Goal: Task Accomplishment & Management: Complete application form

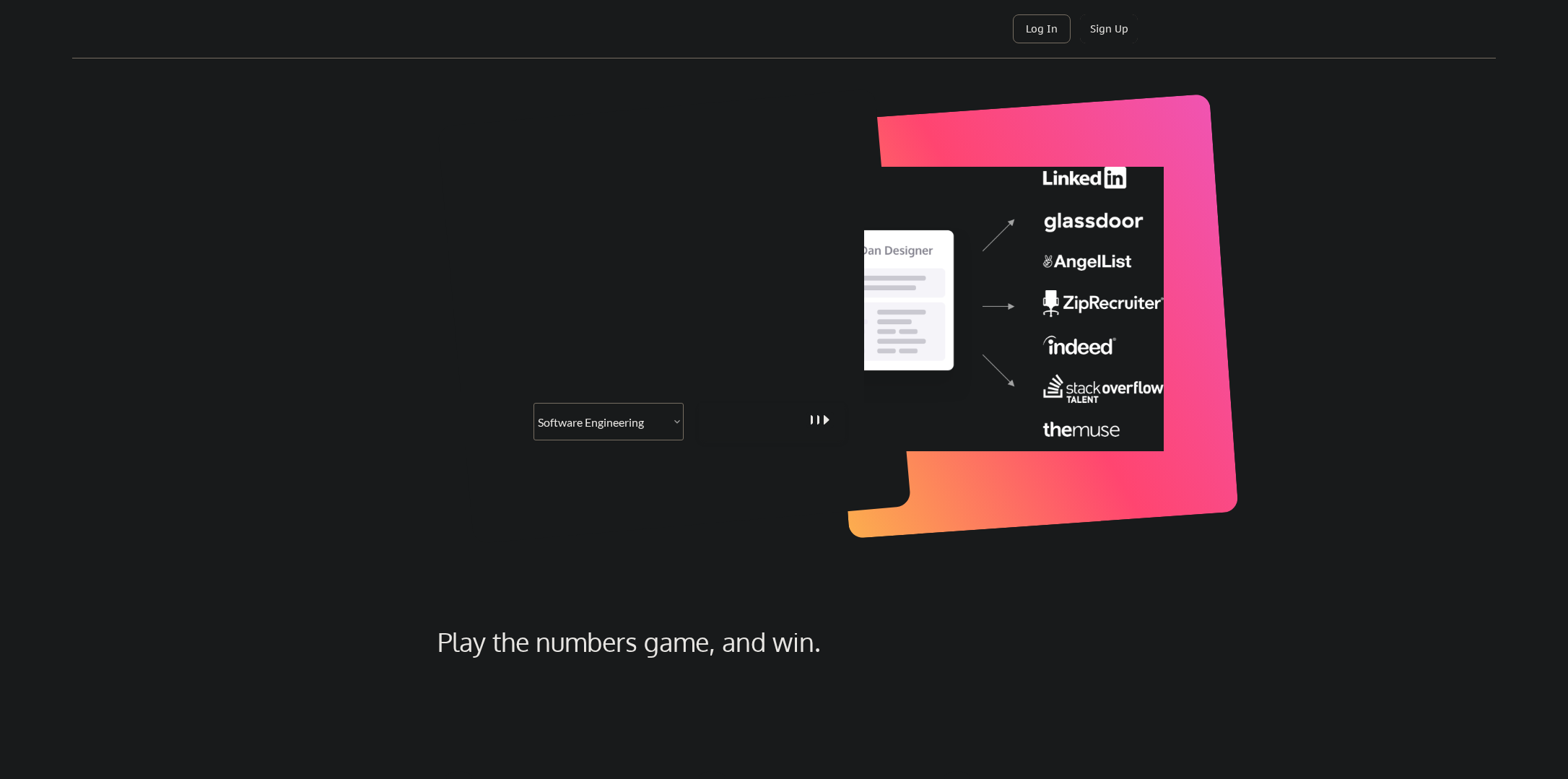
select select ""engineering""
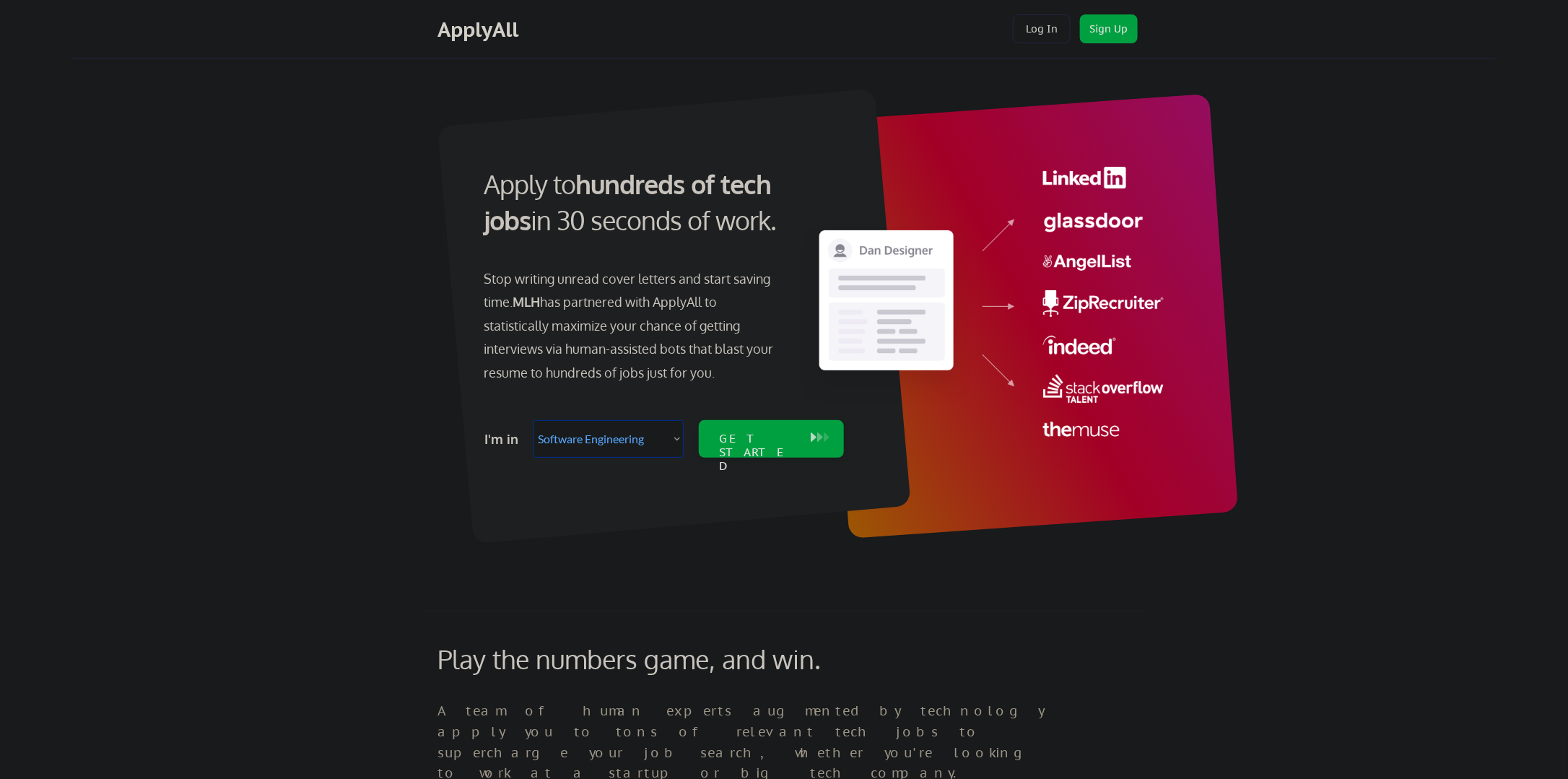
click at [656, 442] on select "Select Role Software Engineering Product Management Customer Success Sales UI/U…" at bounding box center [608, 439] width 150 height 38
click at [808, 317] on div "Apply to hundreds of tech jobs in 30 seconds of work. Stop writing unread cover…" at bounding box center [662, 308] width 403 height 313
click at [801, 436] on div "GET STARTED" at bounding box center [757, 439] width 92 height 38
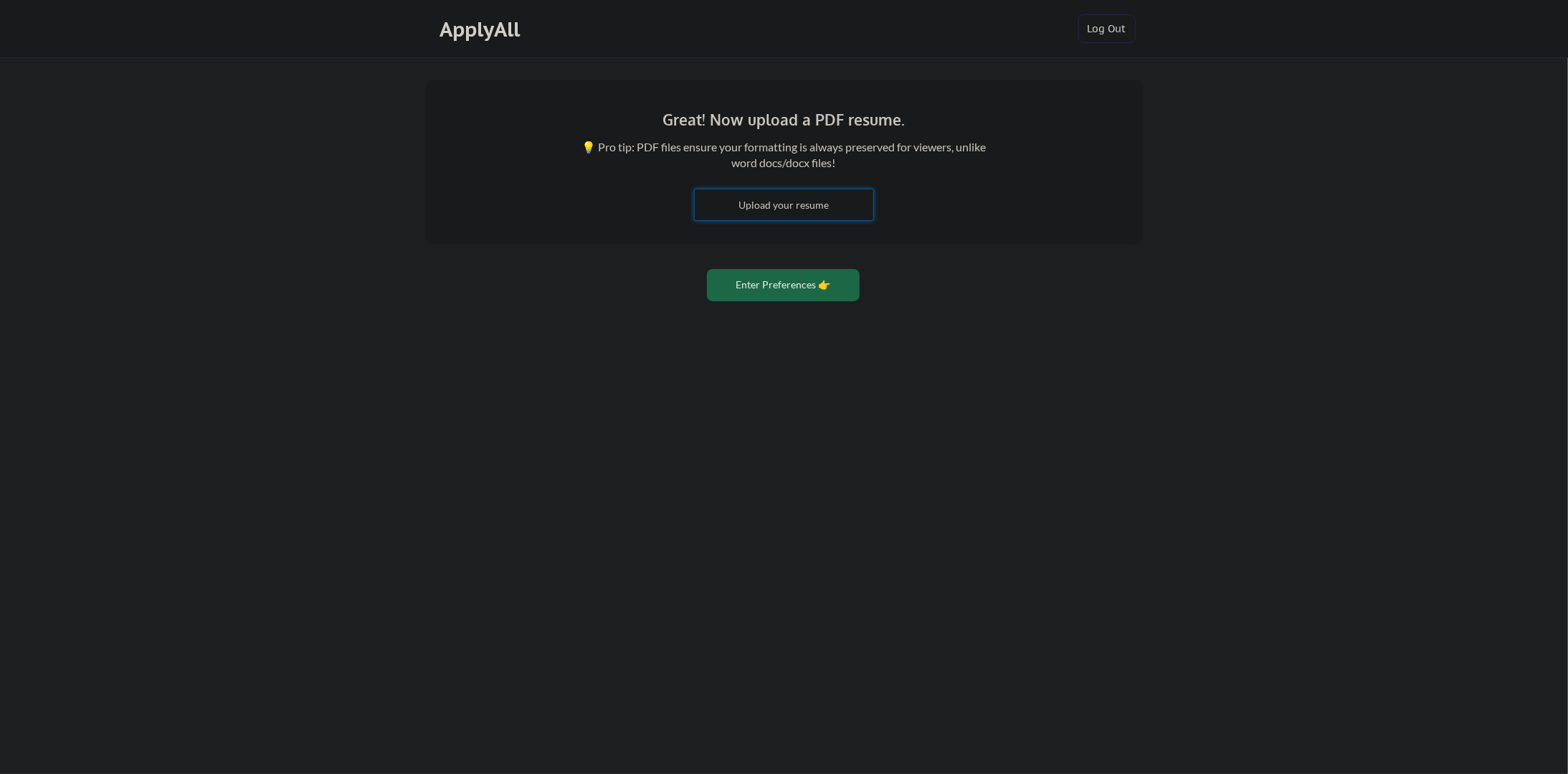
click at [799, 213] on input "file" at bounding box center [784, 204] width 179 height 31
type input "C:\fakepath\Abdelrhman_Elrawy_Resume.pdf"
click at [812, 277] on button "Enter Preferences 👉" at bounding box center [783, 284] width 153 height 33
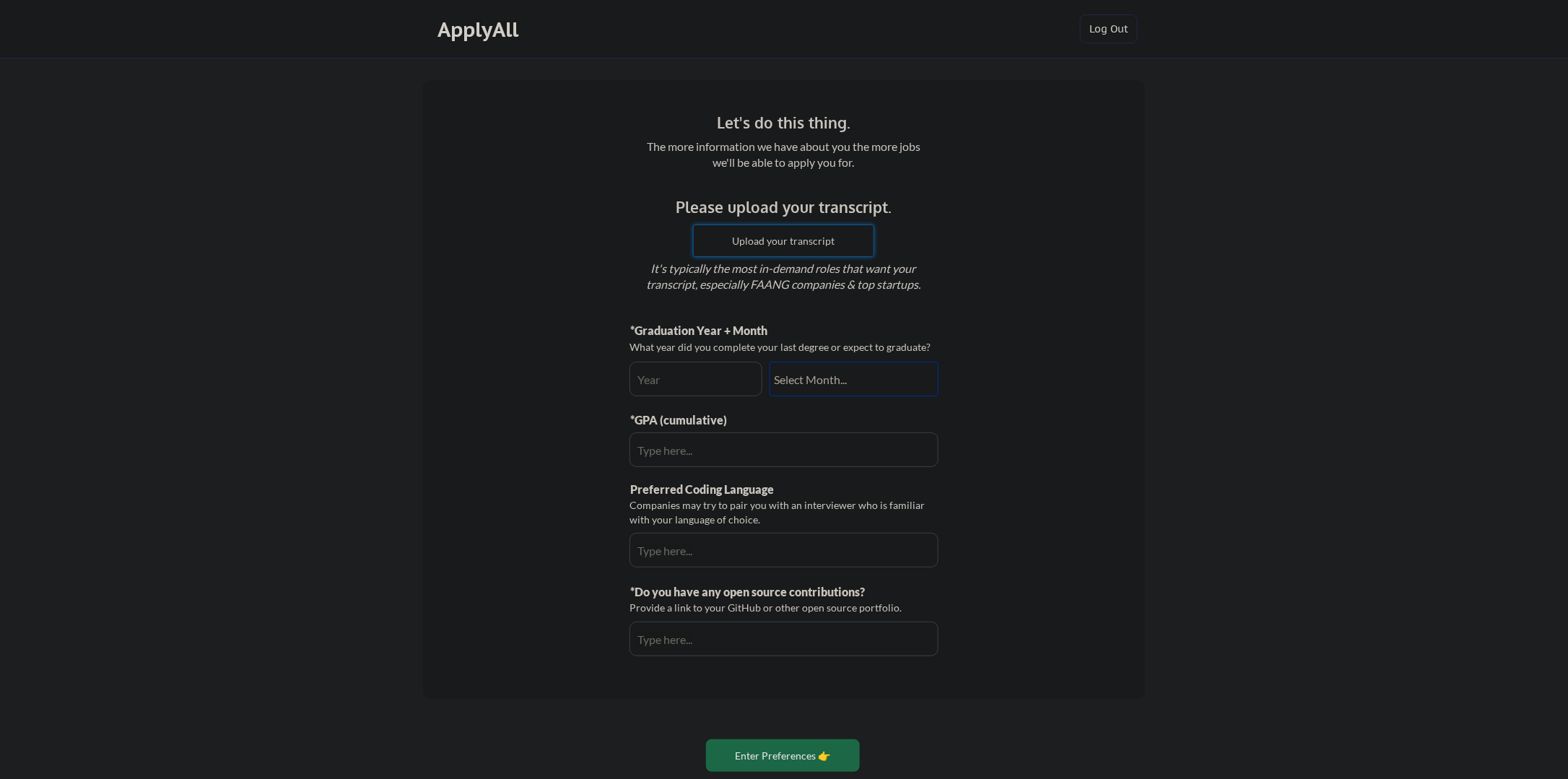
click at [809, 236] on input "file" at bounding box center [784, 240] width 180 height 31
click at [708, 367] on input "input" at bounding box center [696, 378] width 133 height 35
type input "2026"
click at [831, 382] on select "Select Month... January February March April May June July August September Oct…" at bounding box center [854, 378] width 169 height 35
select select ""june""
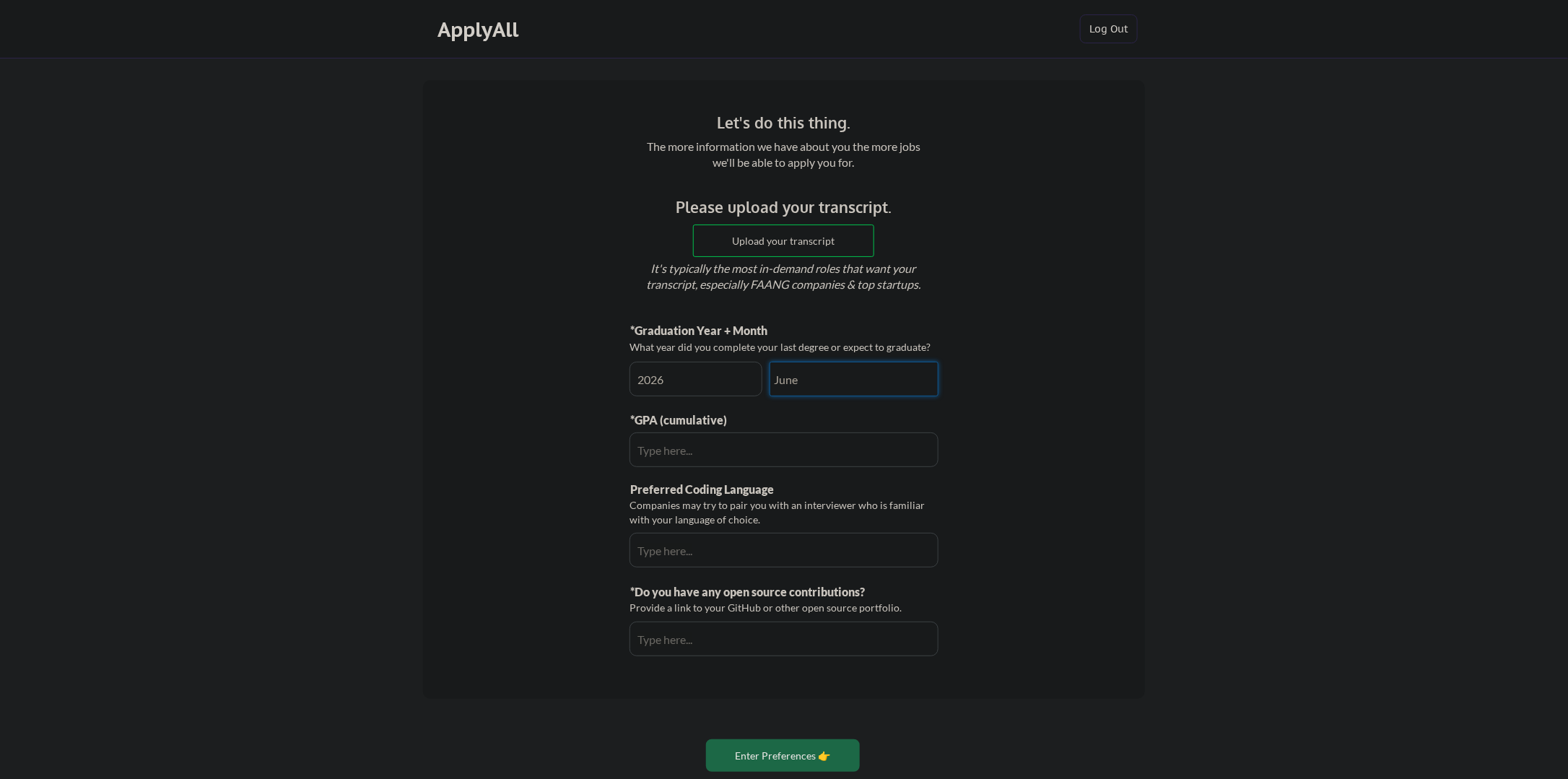
click at [769, 361] on select "Select Month... January February March April May June July August September Oct…" at bounding box center [854, 378] width 169 height 35
click at [866, 451] on input "input" at bounding box center [784, 450] width 309 height 35
type input "4.0"
click at [1088, 456] on div "Let's do this thing. The more information we have about you the more jobs we'll…" at bounding box center [784, 389] width 722 height 619
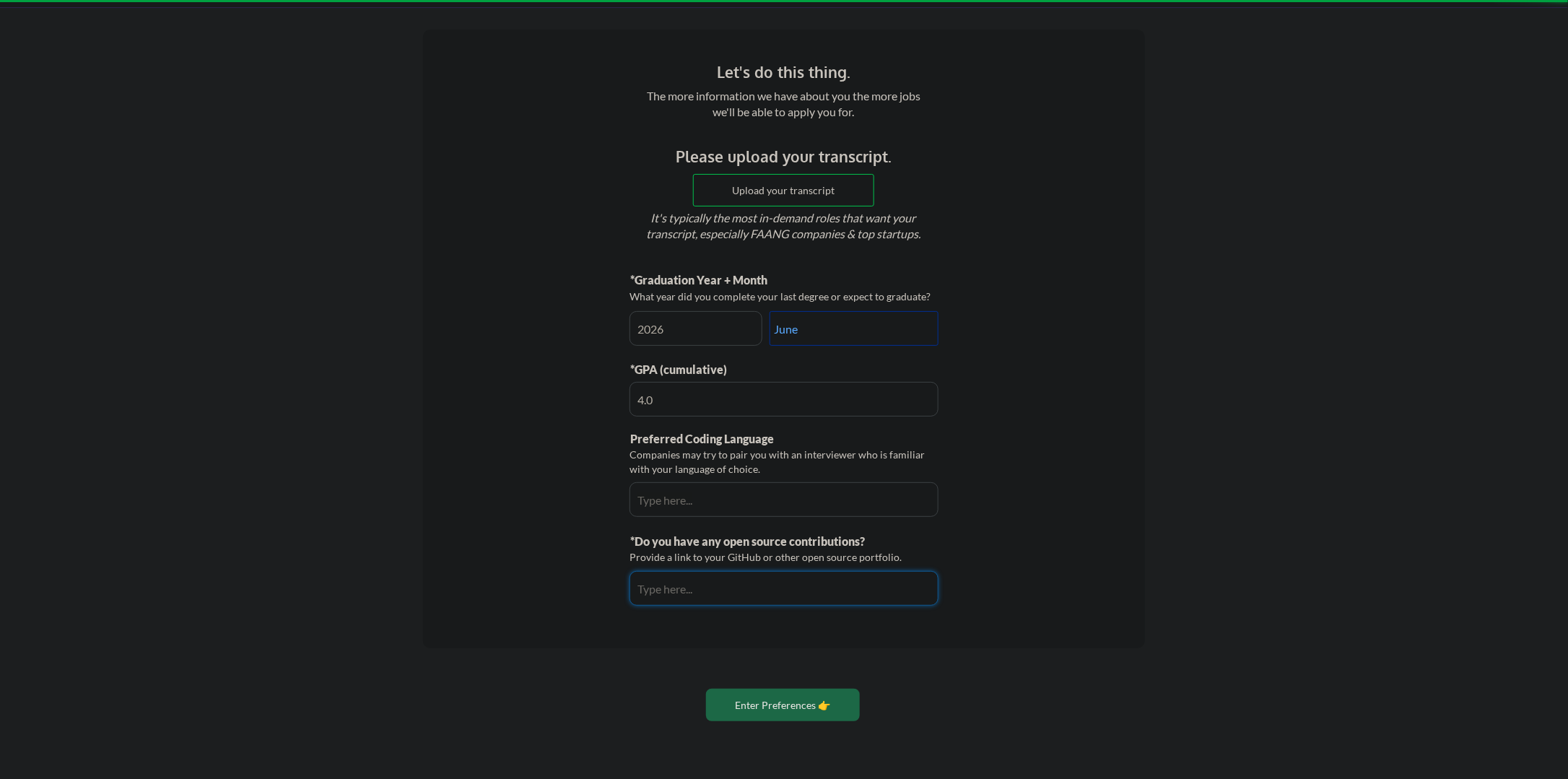
scroll to position [86, 0]
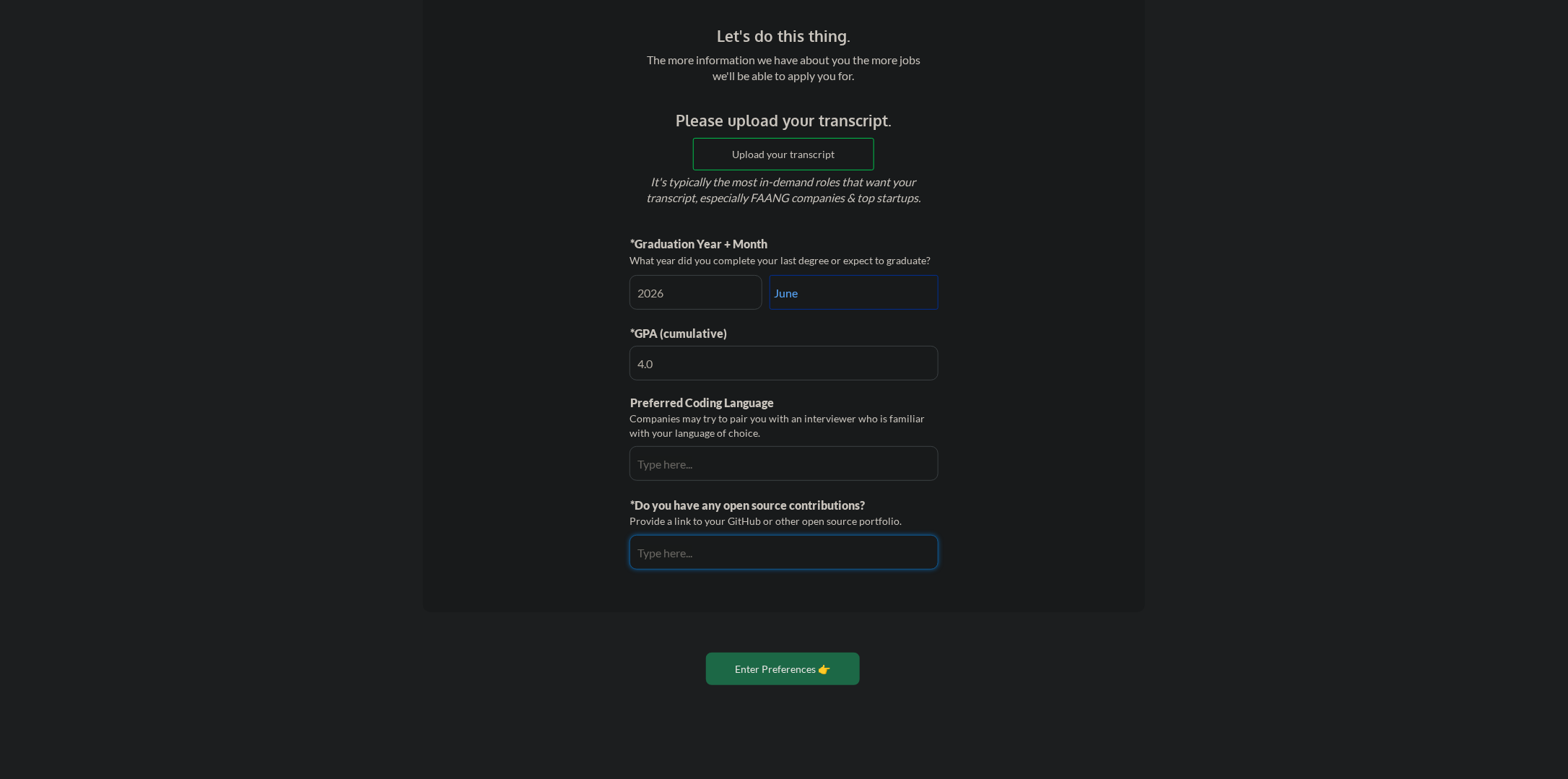
click at [851, 464] on input "input" at bounding box center [784, 463] width 309 height 35
type input "Python"
click at [880, 546] on input "input" at bounding box center [784, 552] width 309 height 35
click at [773, 156] on input "file" at bounding box center [784, 154] width 180 height 31
type input "C:\fakepath\unofficial_transcript.pdf"
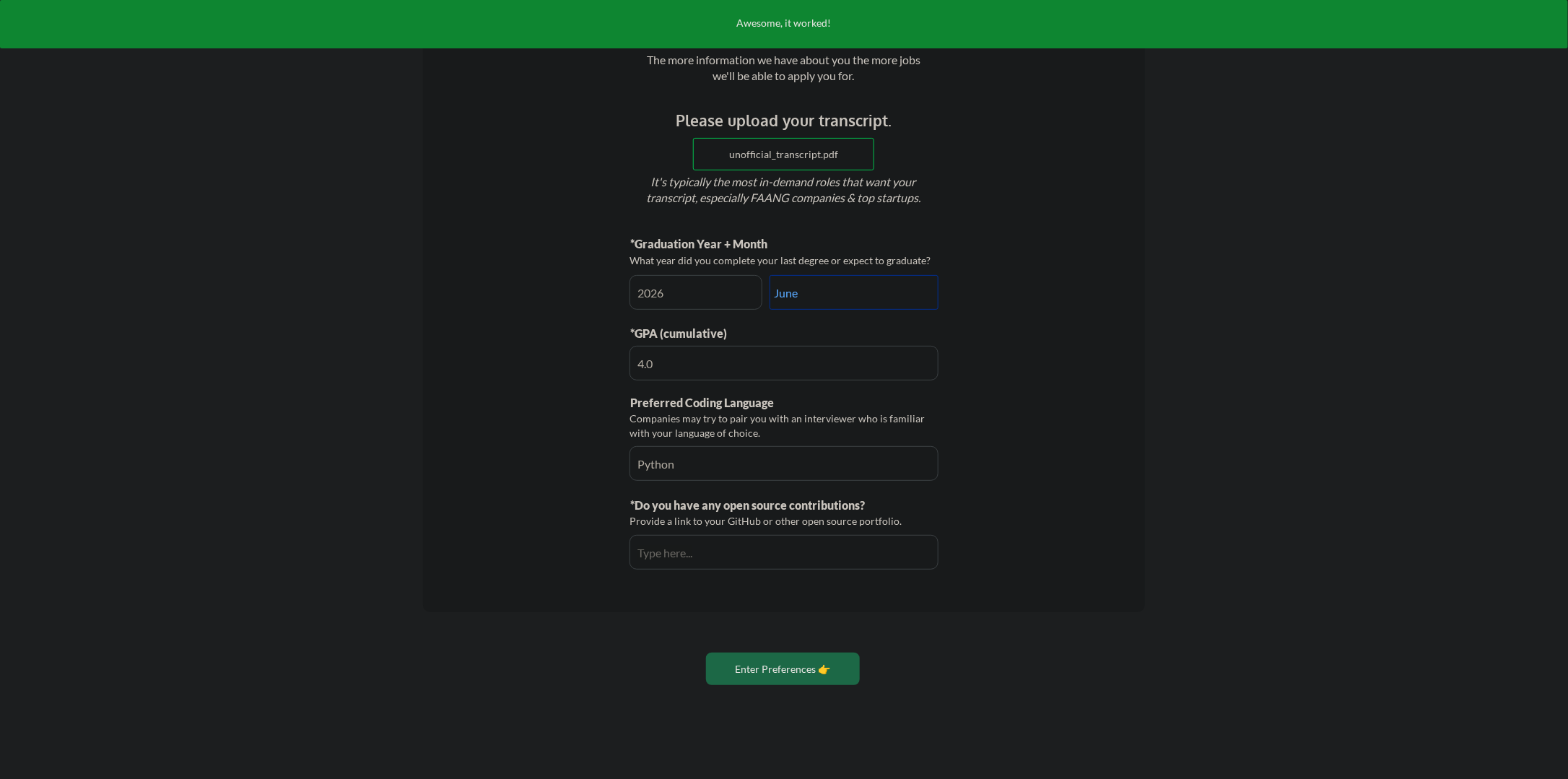
click at [1381, 340] on div "Let's do this thing. The more information we have about you the more jobs we'll…" at bounding box center [784, 346] width 1568 height 866
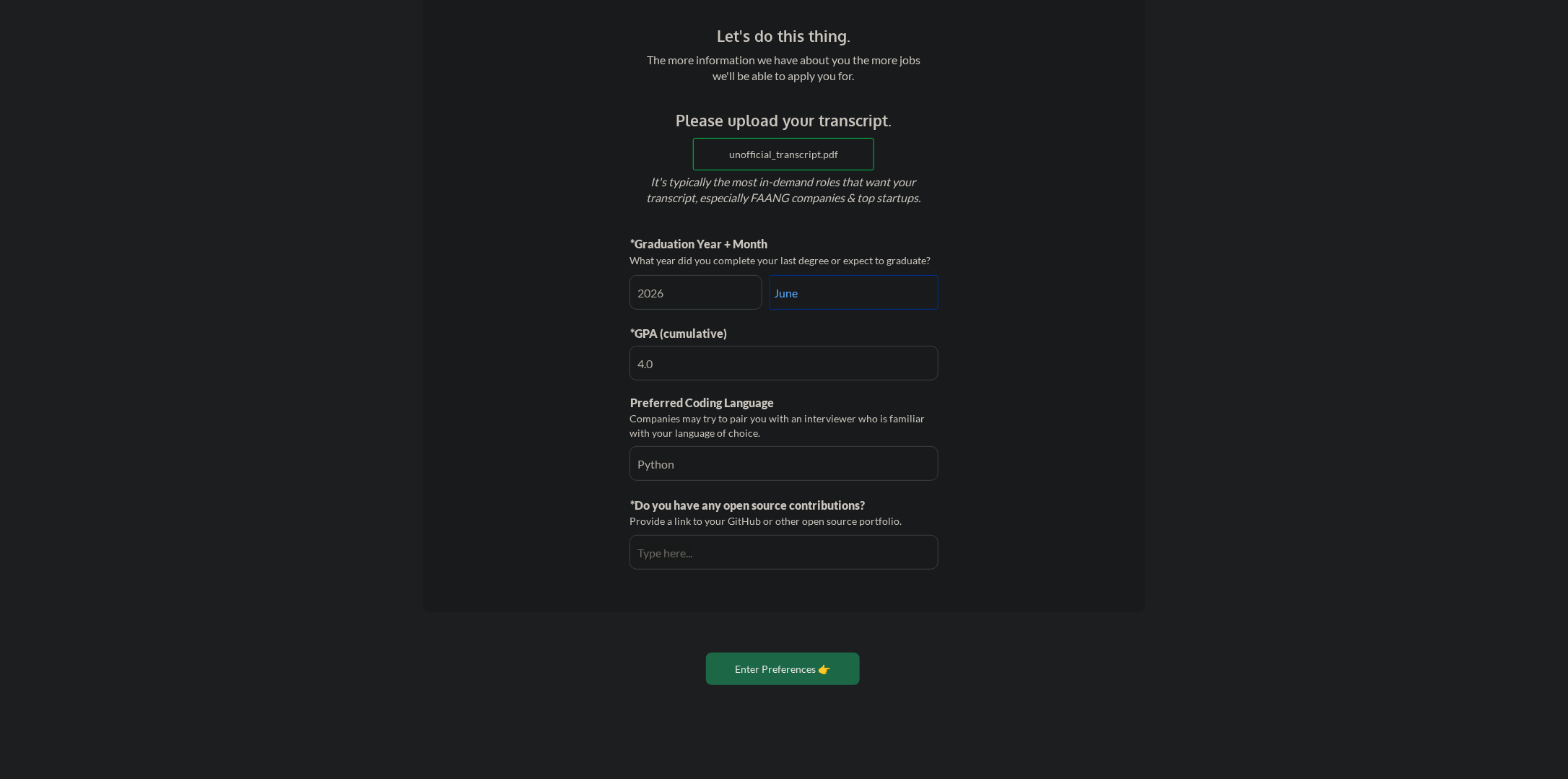
click at [849, 545] on input "input" at bounding box center [784, 552] width 309 height 35
paste input "https://github.com/a-elrawy"
type input "https://github.com/a-elrawy"
click at [1224, 545] on div "Let's do this thing. The more information we have about you the more jobs we'll…" at bounding box center [784, 346] width 1568 height 866
click at [822, 665] on button "Enter Preferences 👉" at bounding box center [783, 668] width 154 height 33
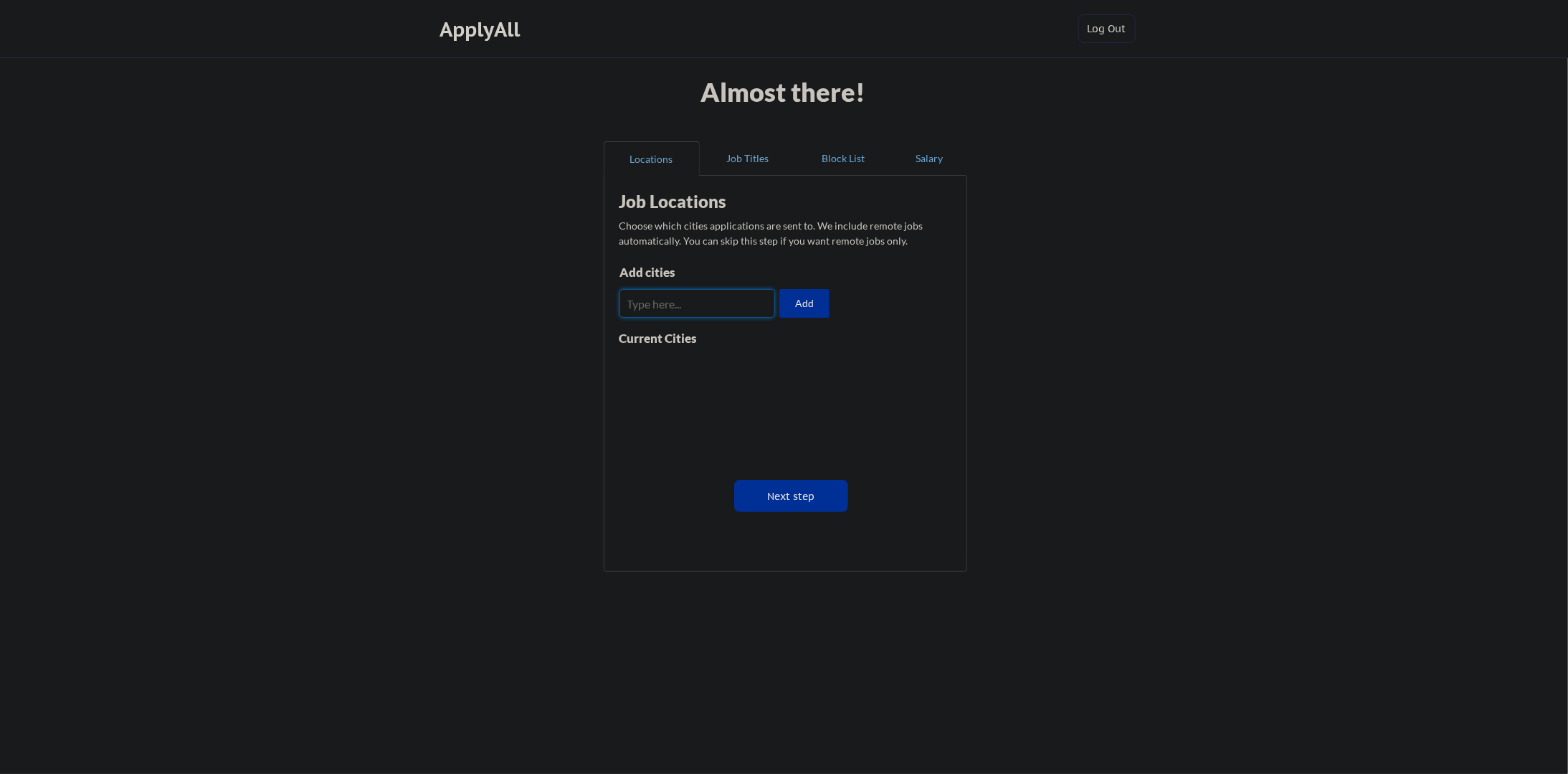
click at [688, 311] on input "input" at bounding box center [698, 303] width 157 height 29
type input "[GEOGRAPHIC_DATA]"
click at [692, 305] on input "input" at bounding box center [698, 303] width 157 height 29
type input "[GEOGRAPHIC_DATA]"
click at [790, 499] on button "Next step" at bounding box center [791, 496] width 114 height 33
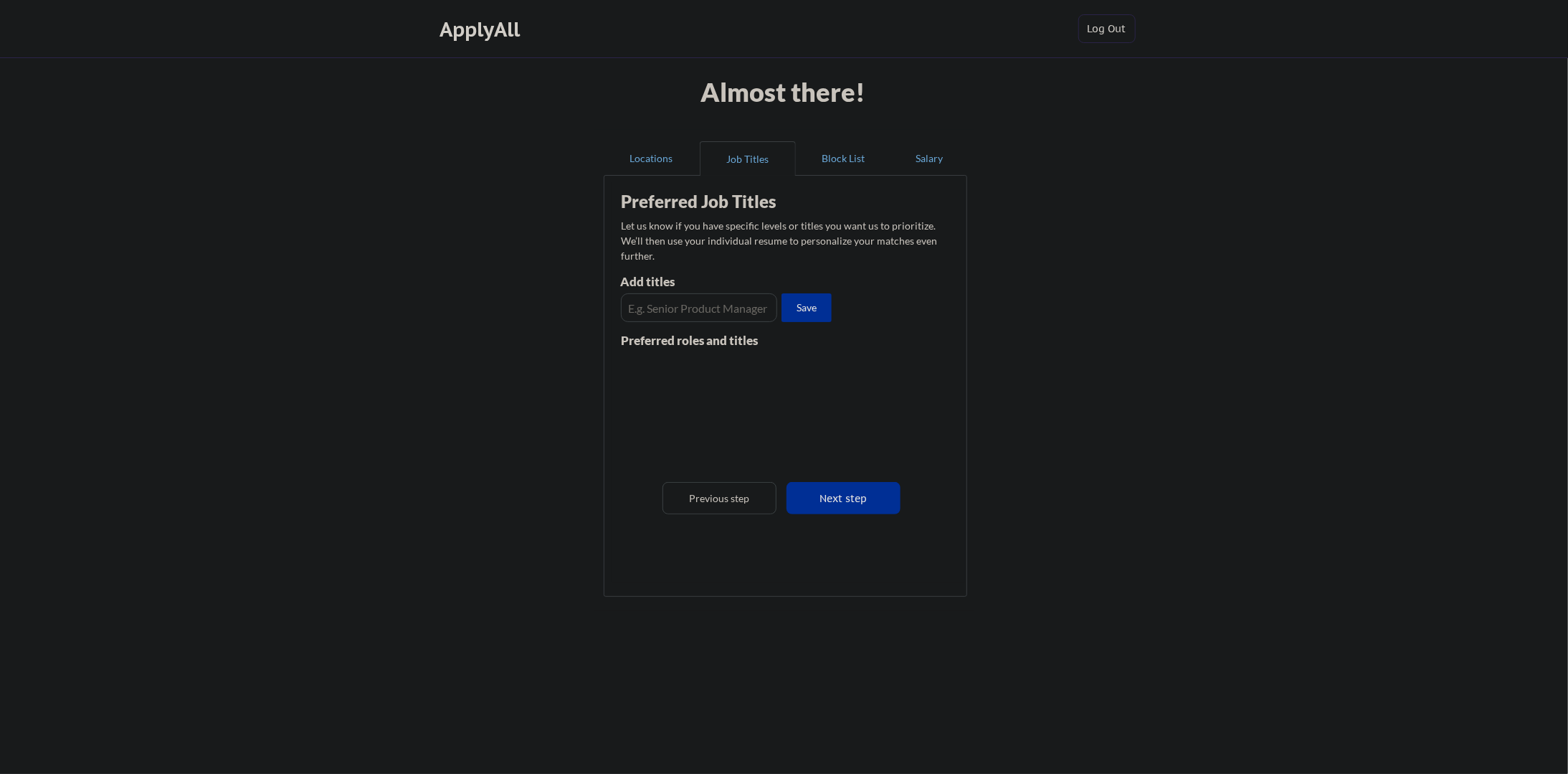
click at [720, 308] on input "input" at bounding box center [699, 308] width 157 height 29
type input "Software Engineer"
click at [722, 301] on input "input" at bounding box center [699, 308] width 157 height 29
type input "ML Engineer"
click at [722, 306] on input "input" at bounding box center [699, 308] width 157 height 29
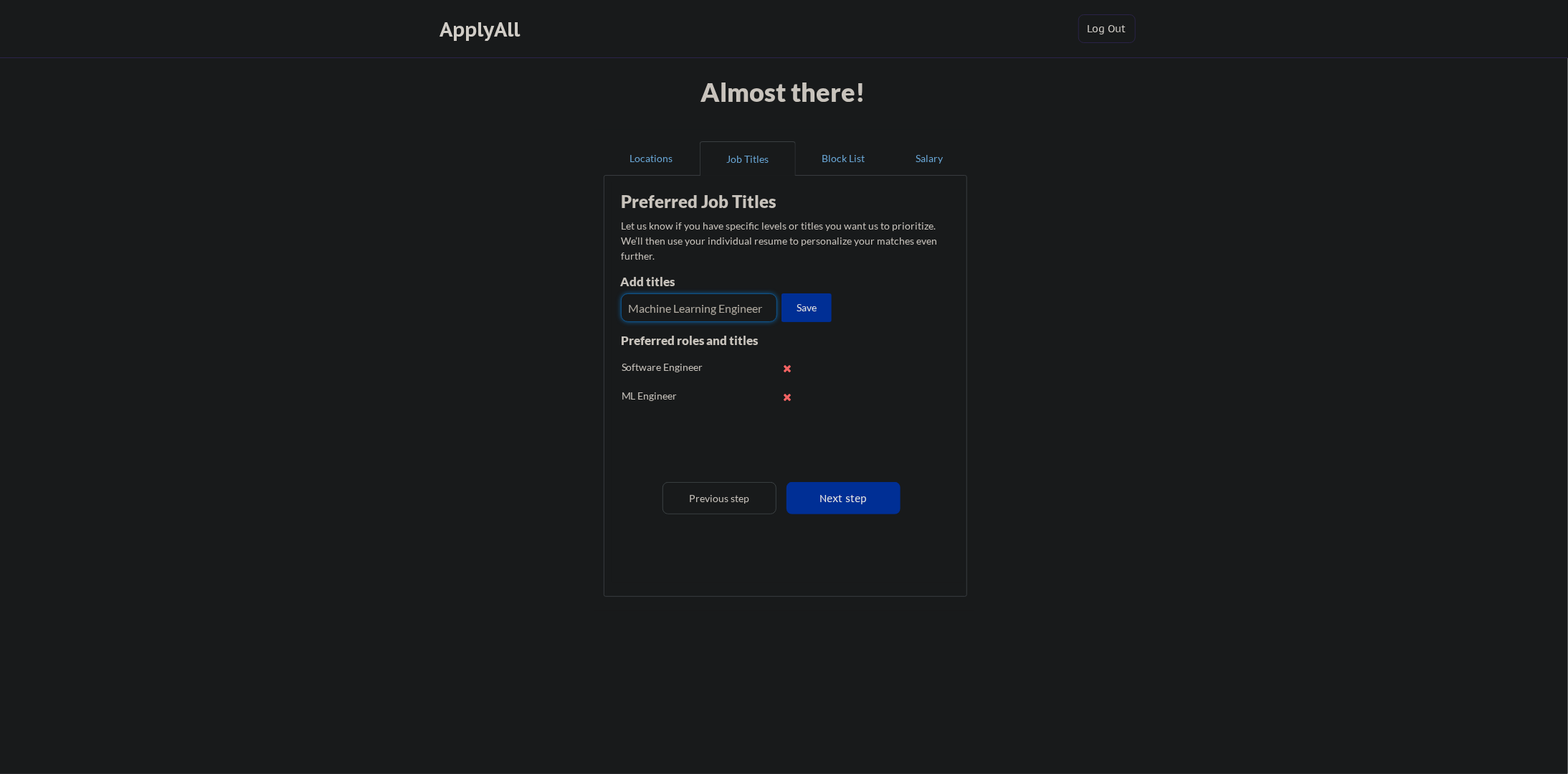
type input "Machine Learning Engineer"
click at [719, 300] on input "input" at bounding box center [699, 308] width 157 height 29
click at [755, 303] on input "input" at bounding box center [699, 308] width 157 height 29
type input "Research Engineer"
click at [869, 488] on button "Next step" at bounding box center [844, 498] width 114 height 33
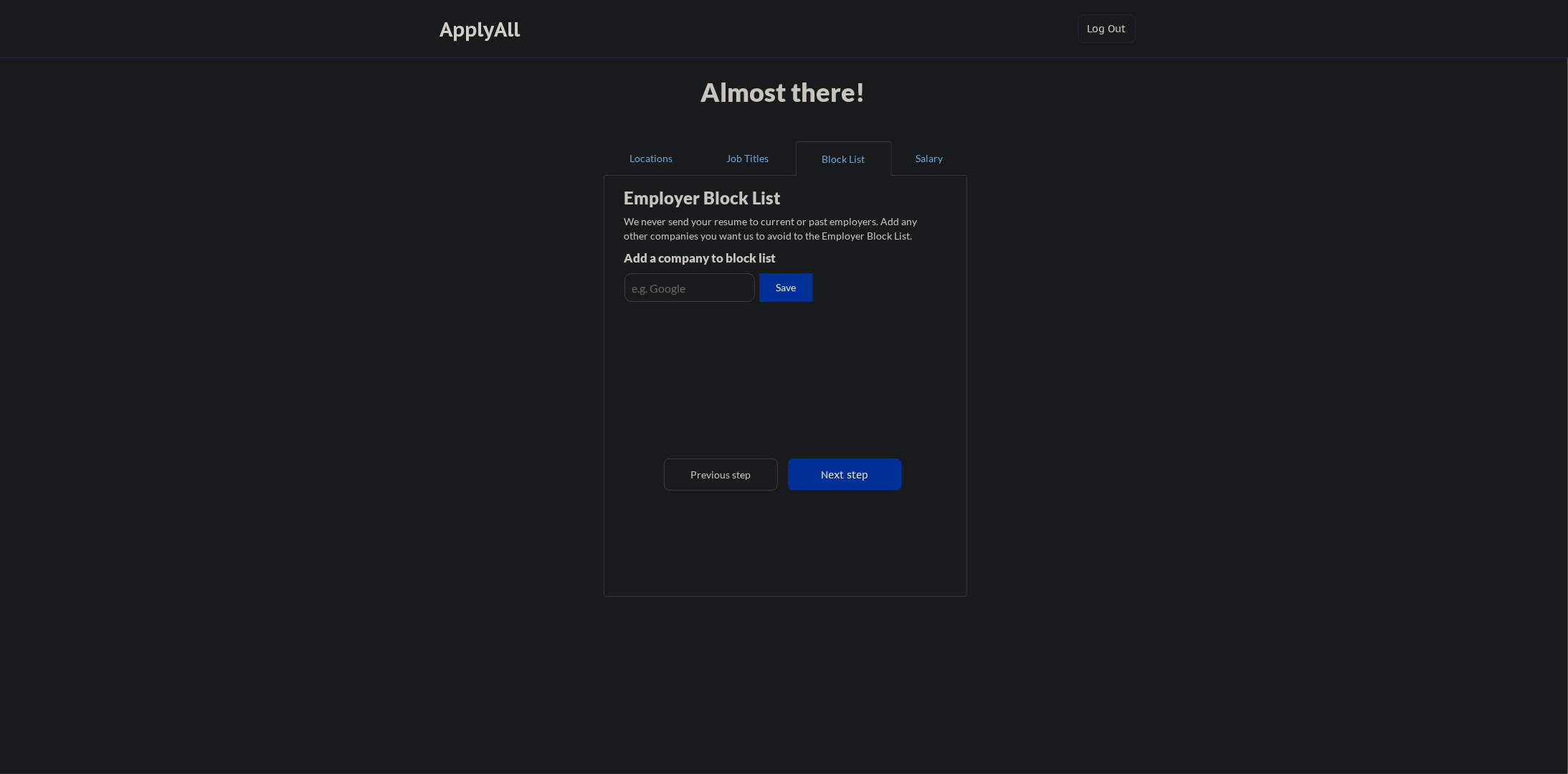
click at [700, 290] on input "input" at bounding box center [690, 287] width 131 height 29
click at [856, 471] on button "Next step" at bounding box center [845, 474] width 114 height 33
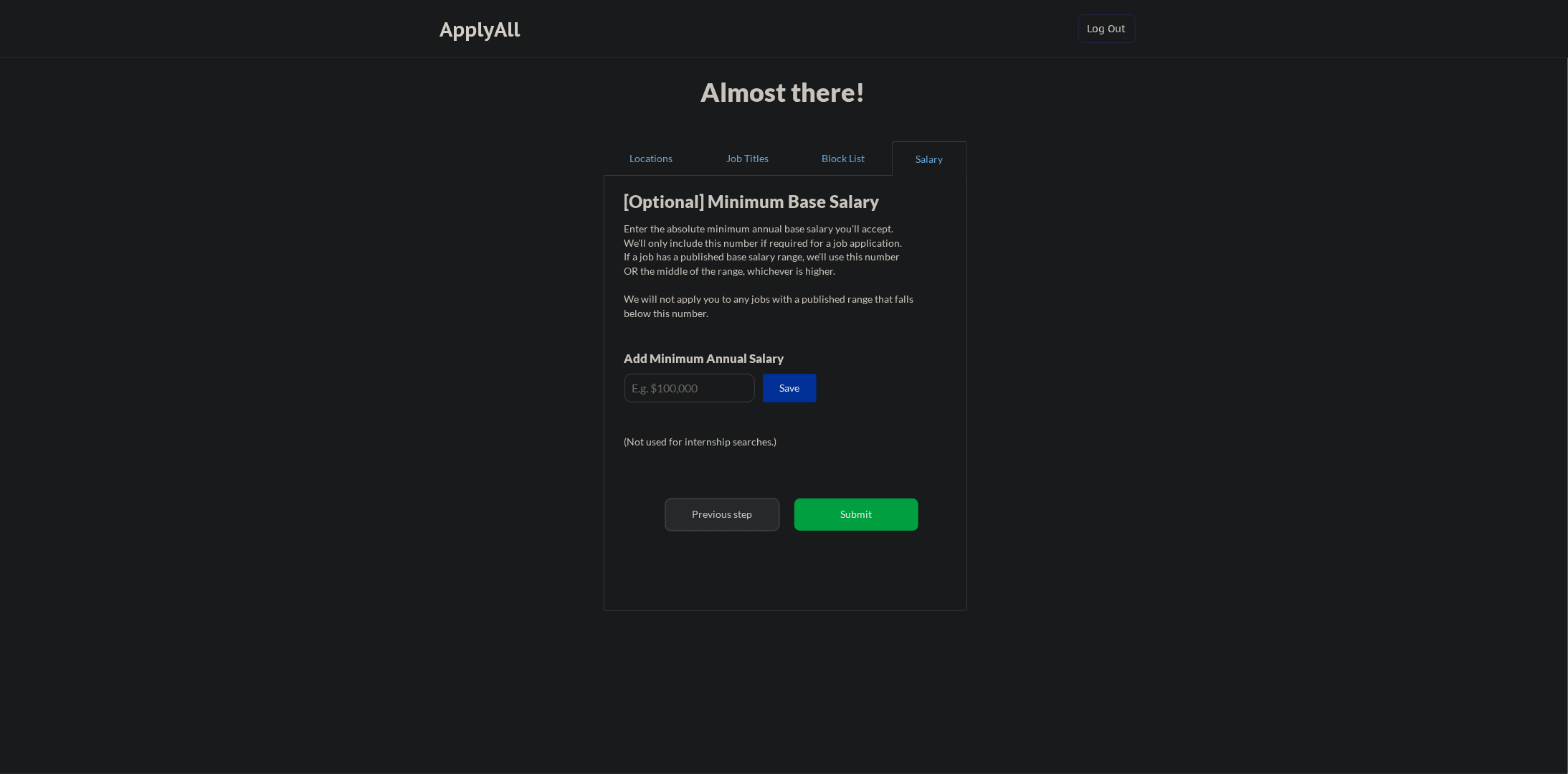
click at [752, 512] on button "Previous step" at bounding box center [722, 515] width 114 height 33
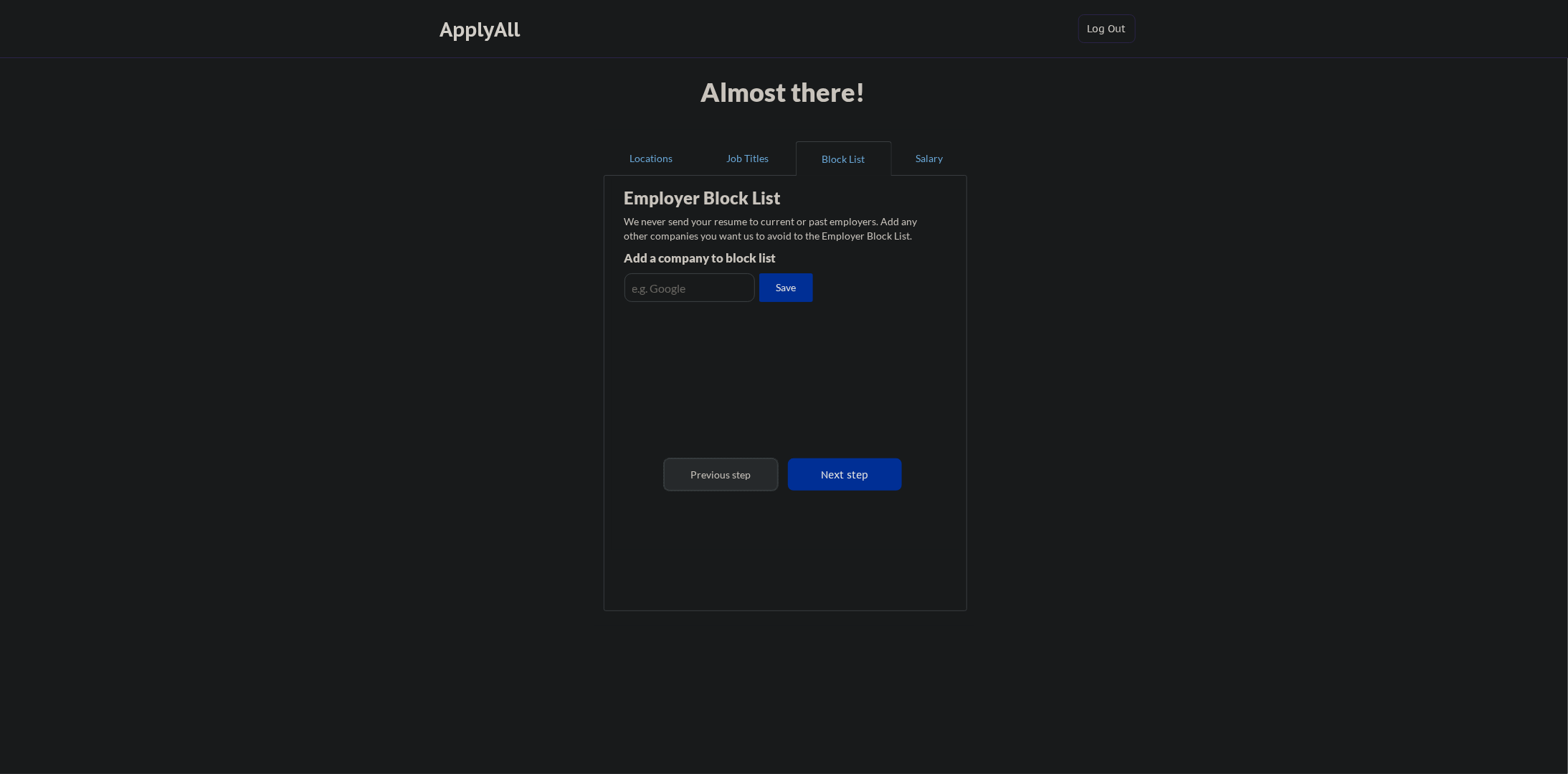
click at [736, 478] on button "Previous step" at bounding box center [721, 474] width 114 height 33
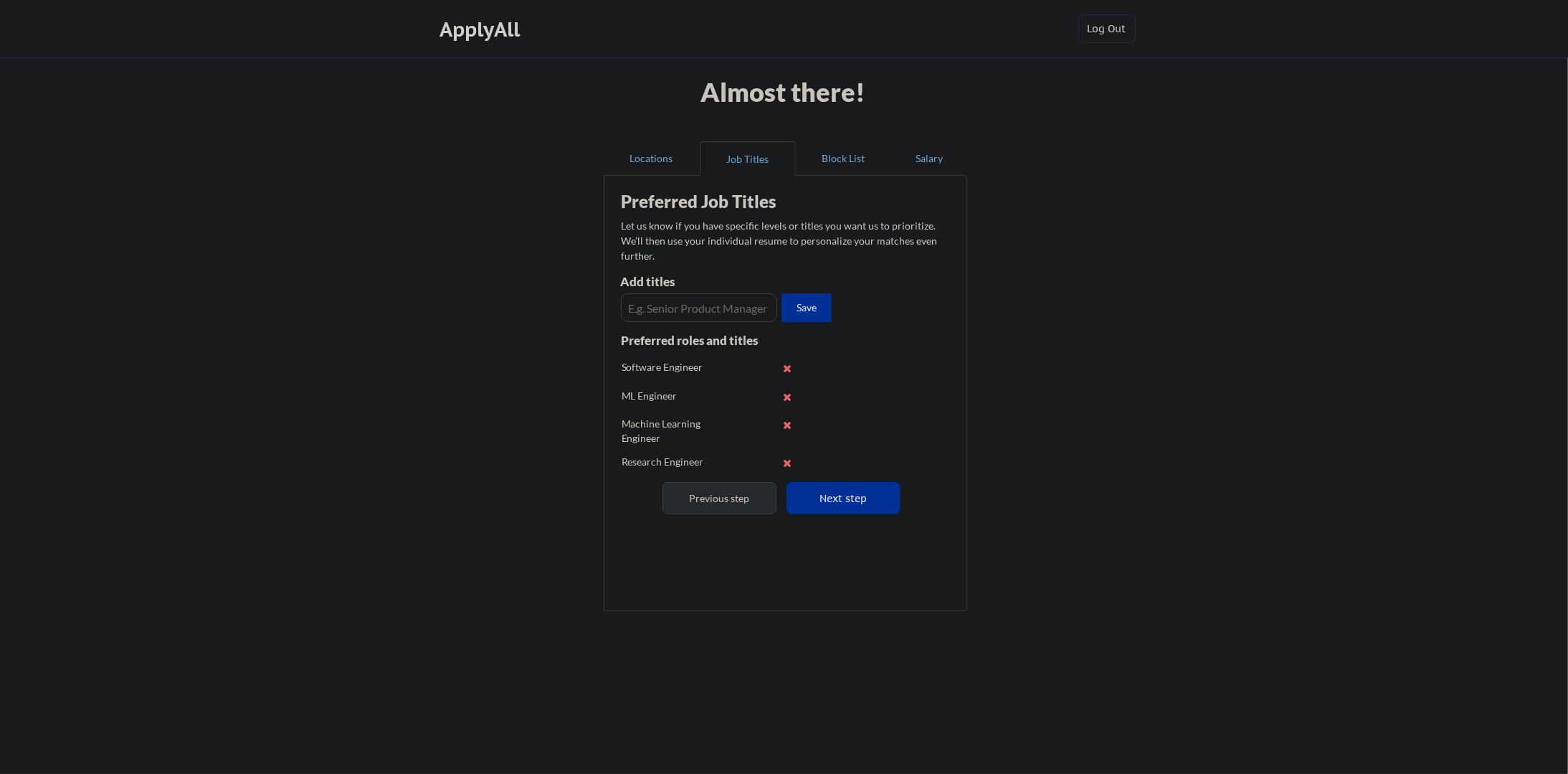
click at [738, 507] on button "Previous step" at bounding box center [720, 498] width 114 height 33
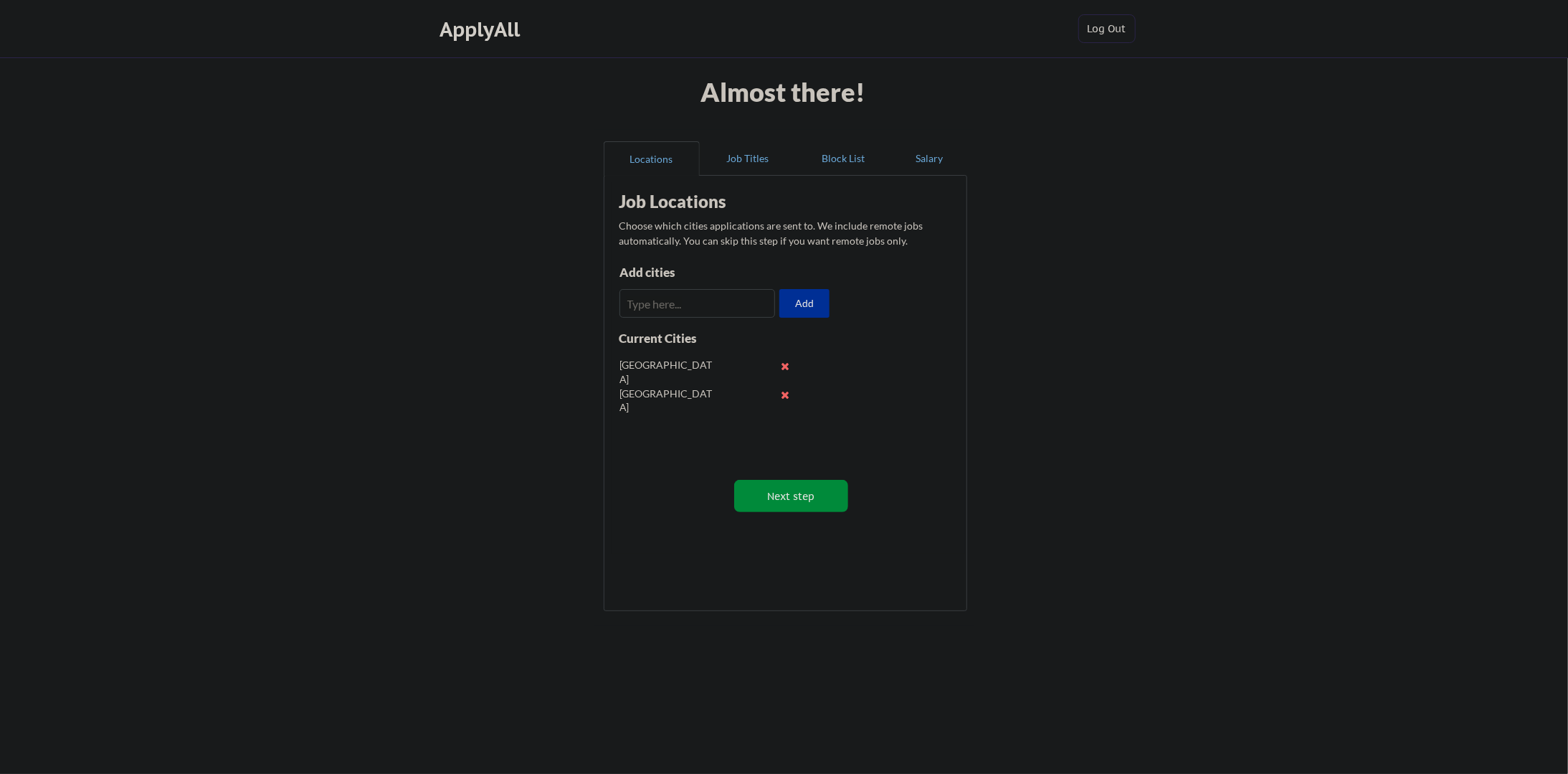
click at [757, 508] on button "Next step" at bounding box center [791, 496] width 114 height 33
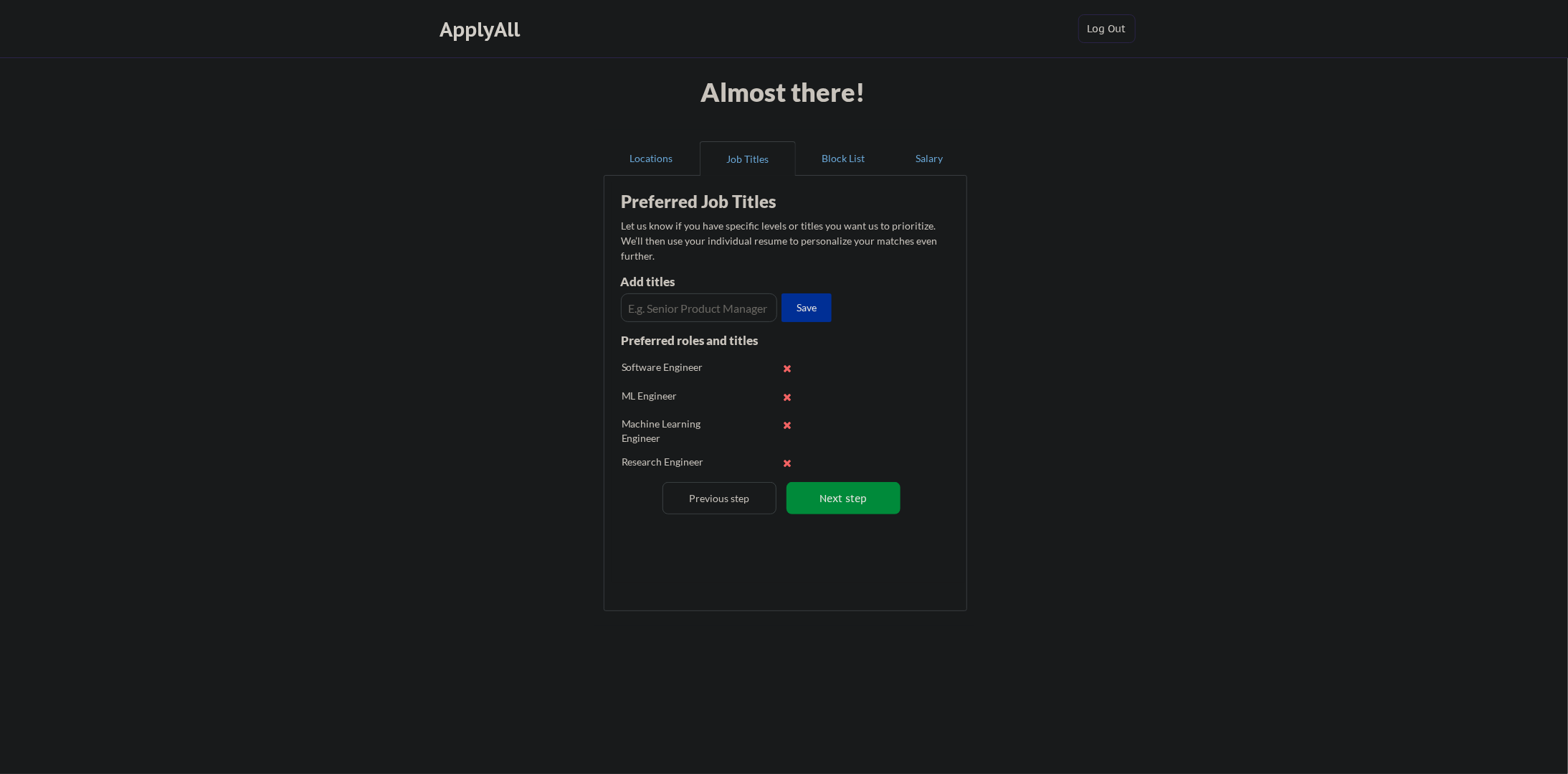
click at [873, 513] on button "Next step" at bounding box center [844, 498] width 114 height 33
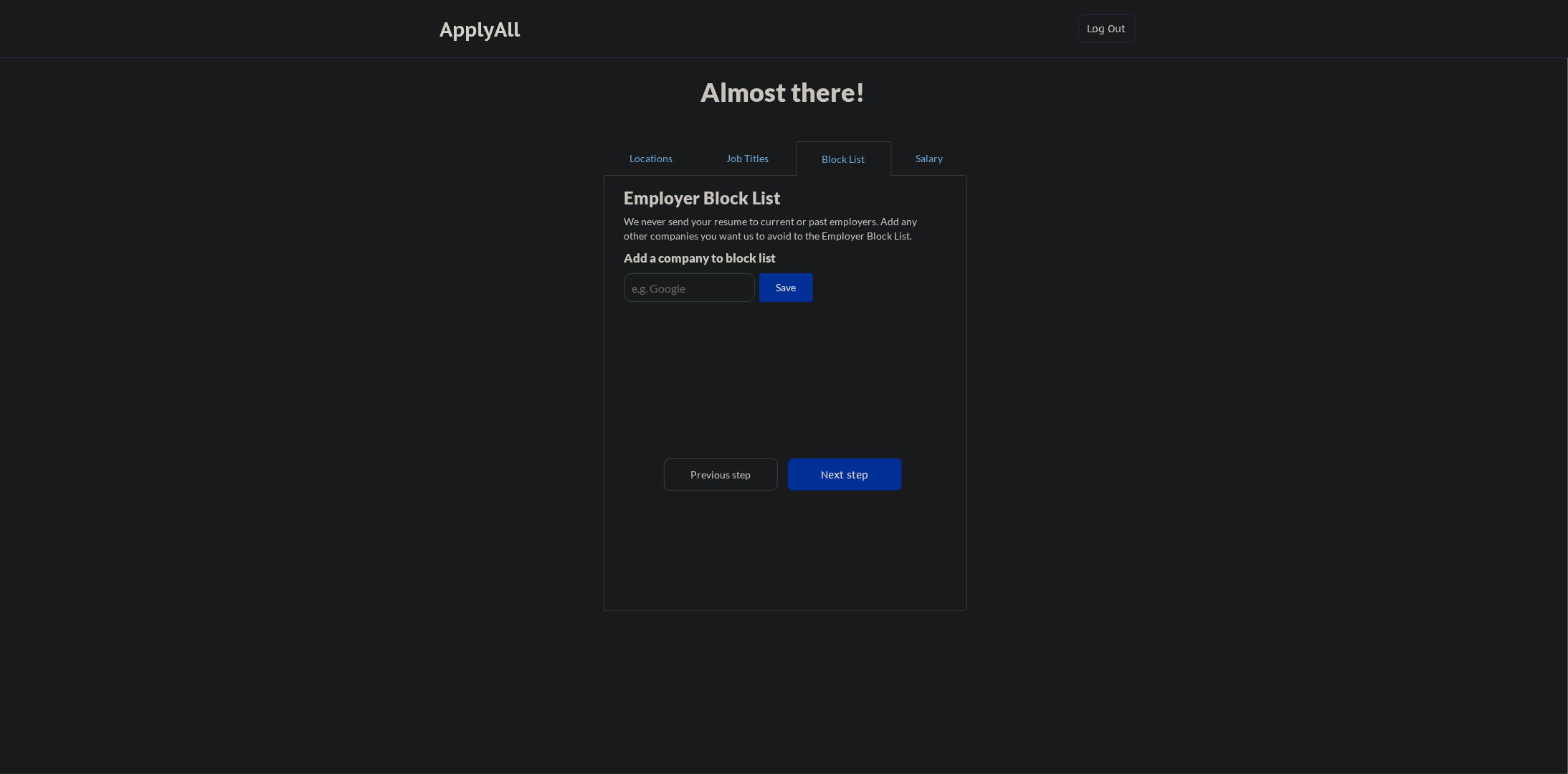
click at [874, 485] on button "Next step" at bounding box center [845, 474] width 114 height 33
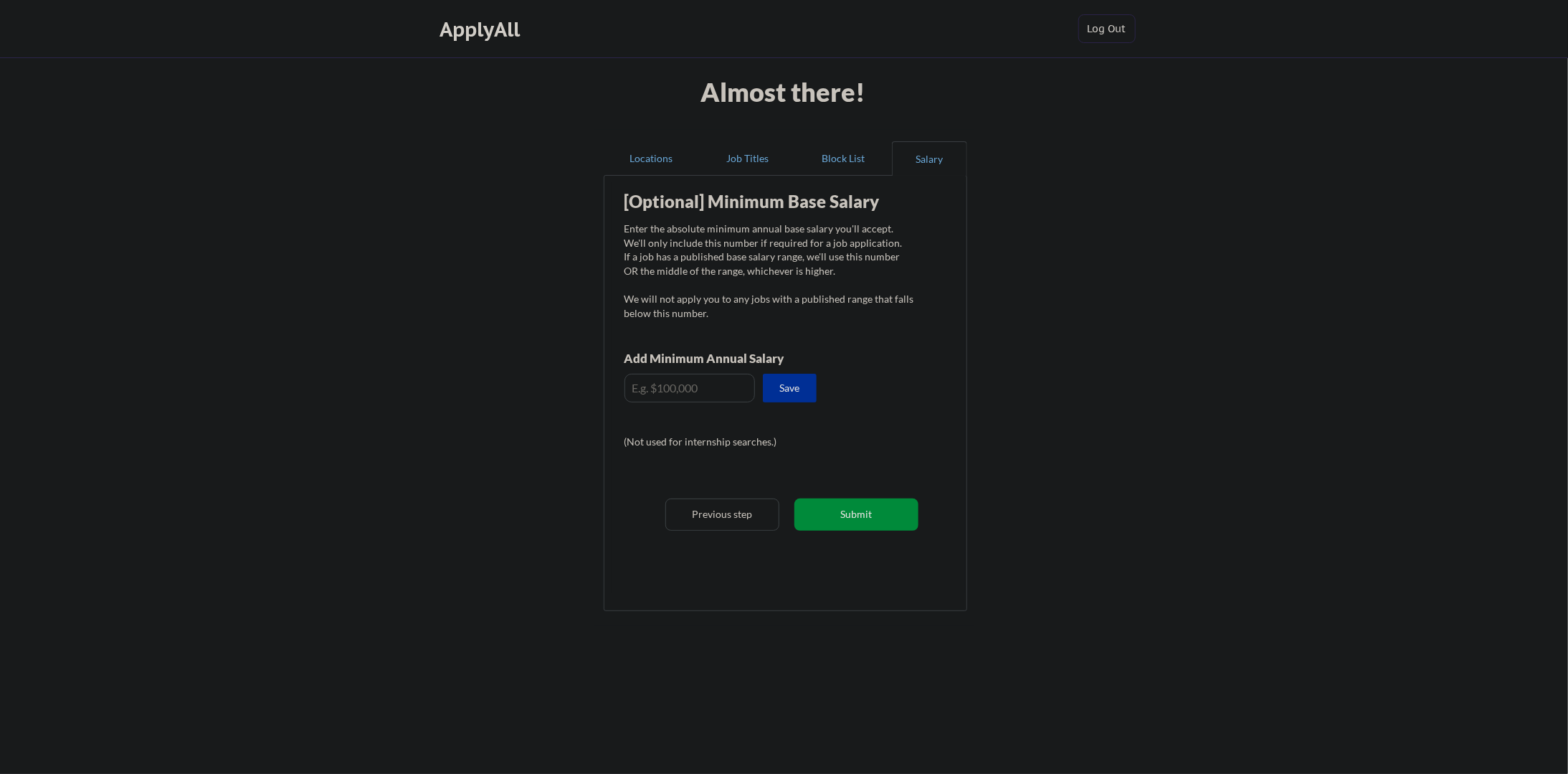
click at [874, 516] on button "Submit" at bounding box center [856, 515] width 124 height 33
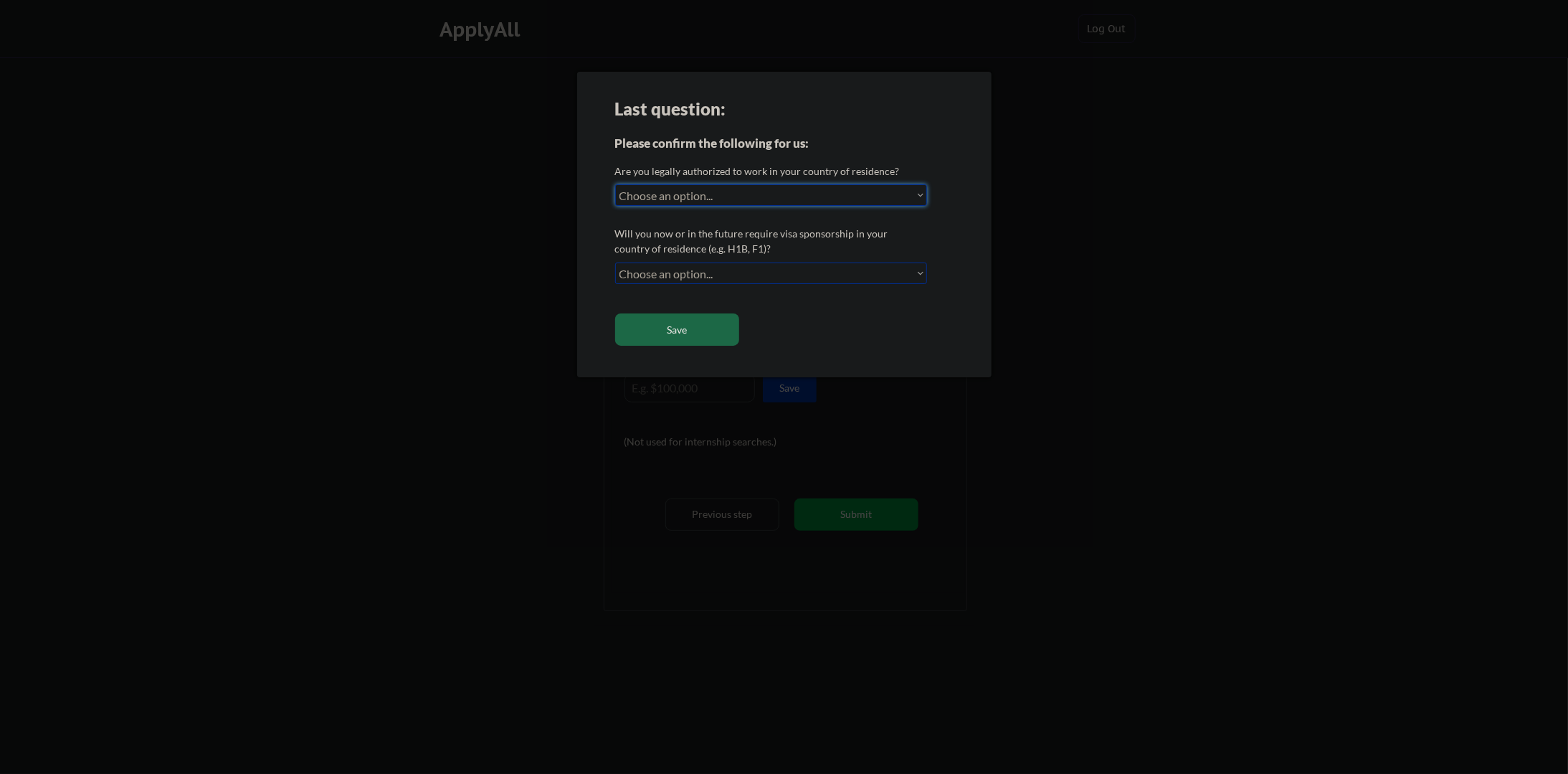
click at [820, 194] on select "Choose an option... Yes, I am a US Citizen Yes, I am a Canadian Citizen Yes, I …" at bounding box center [771, 195] width 312 height 21
select select ""yes__i_am_a_canadian_citizen""
click at [615, 185] on select "Choose an option... Yes, I am a US Citizen Yes, I am a Canadian Citizen Yes, I …" at bounding box center [771, 195] width 312 height 21
click at [859, 271] on select "Choose an option... No, I will not need sponsorship Yes, I will need sponsorship" at bounding box center [771, 272] width 312 height 21
click at [1014, 230] on div at bounding box center [784, 387] width 1568 height 774
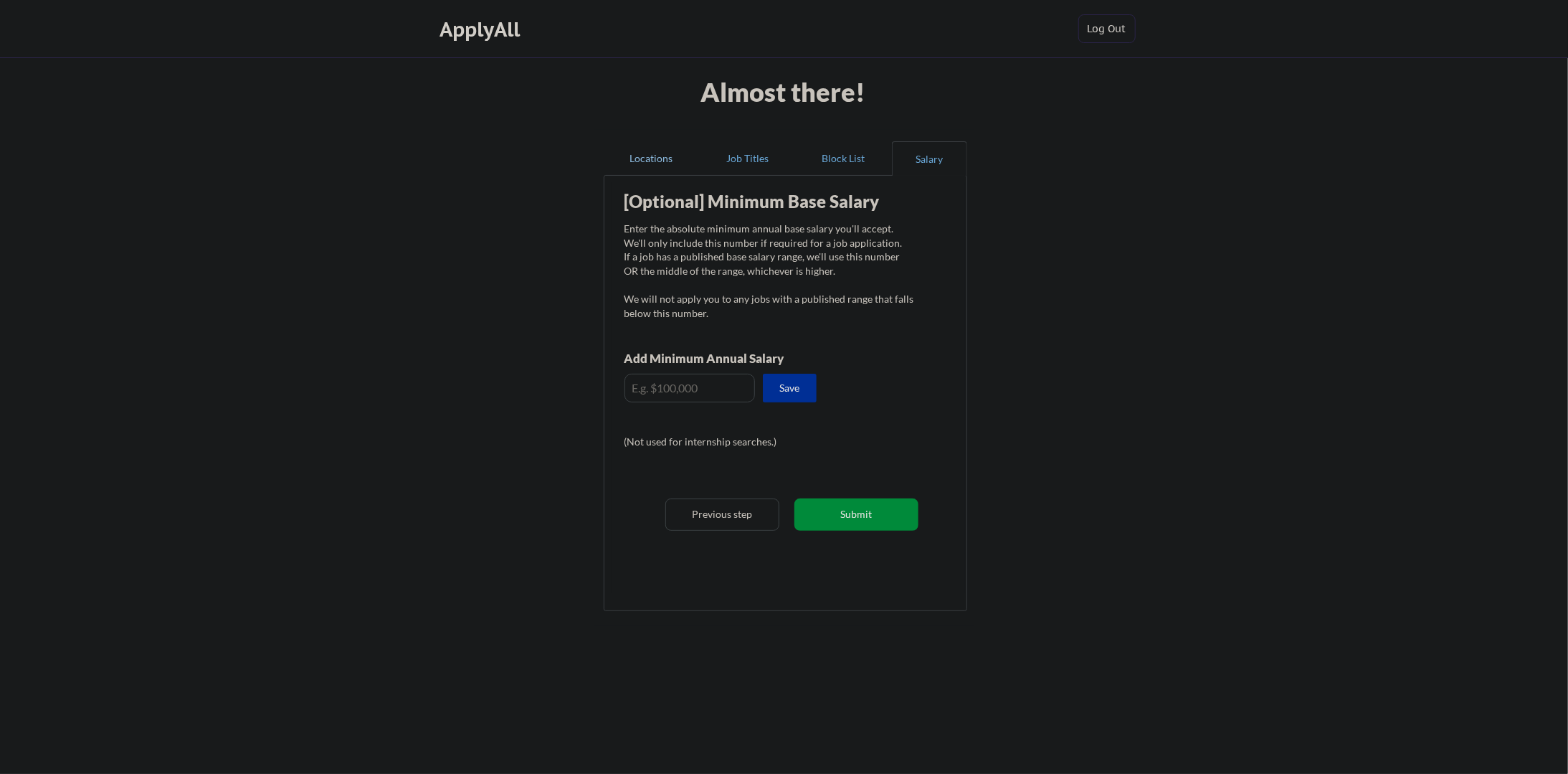
click at [626, 154] on button "Locations" at bounding box center [652, 159] width 96 height 35
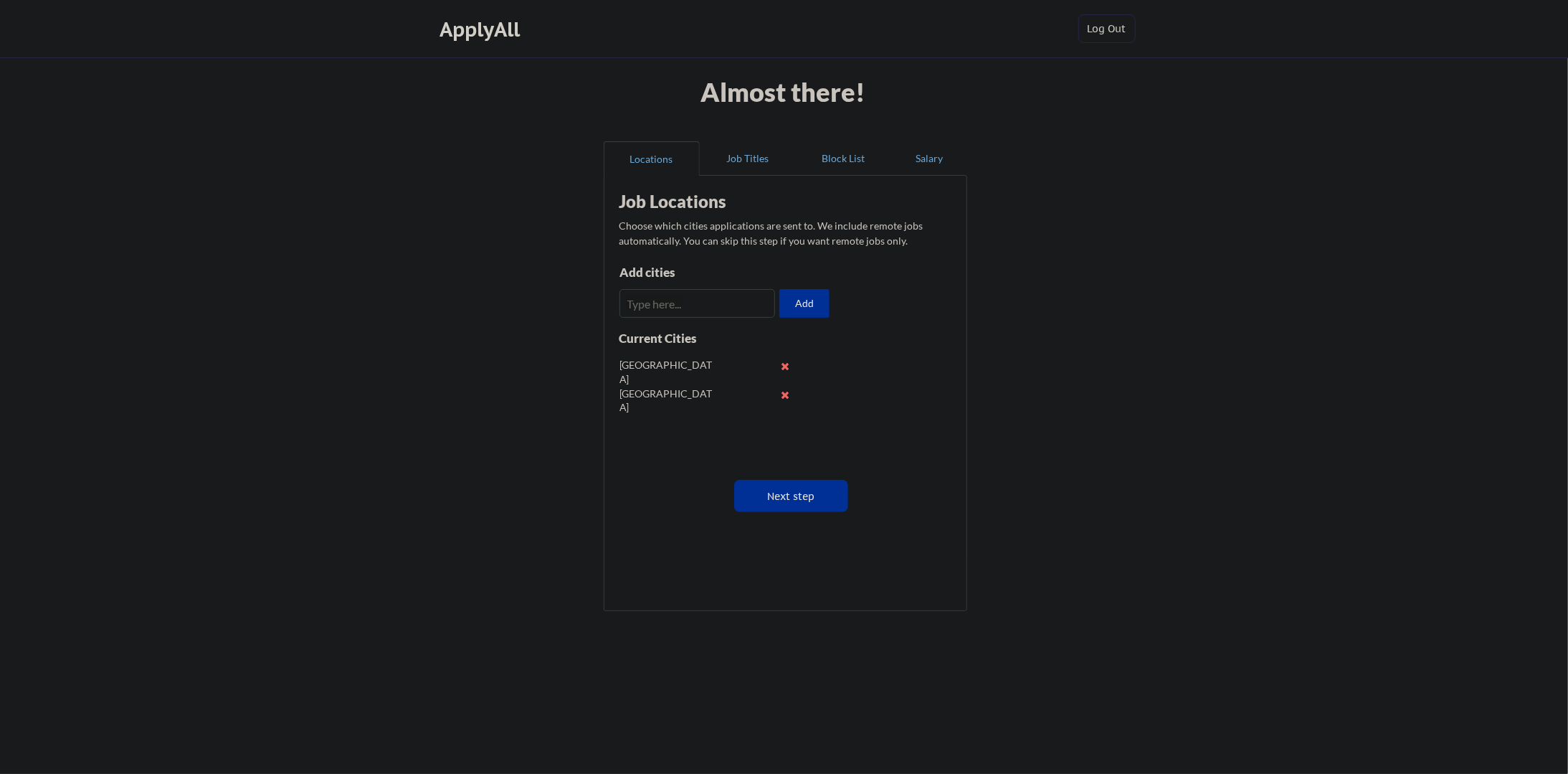
click at [697, 299] on input "input" at bounding box center [698, 303] width 157 height 29
click at [764, 295] on input "input" at bounding box center [698, 303] width 157 height 29
click at [952, 155] on button "Salary" at bounding box center [929, 159] width 76 height 35
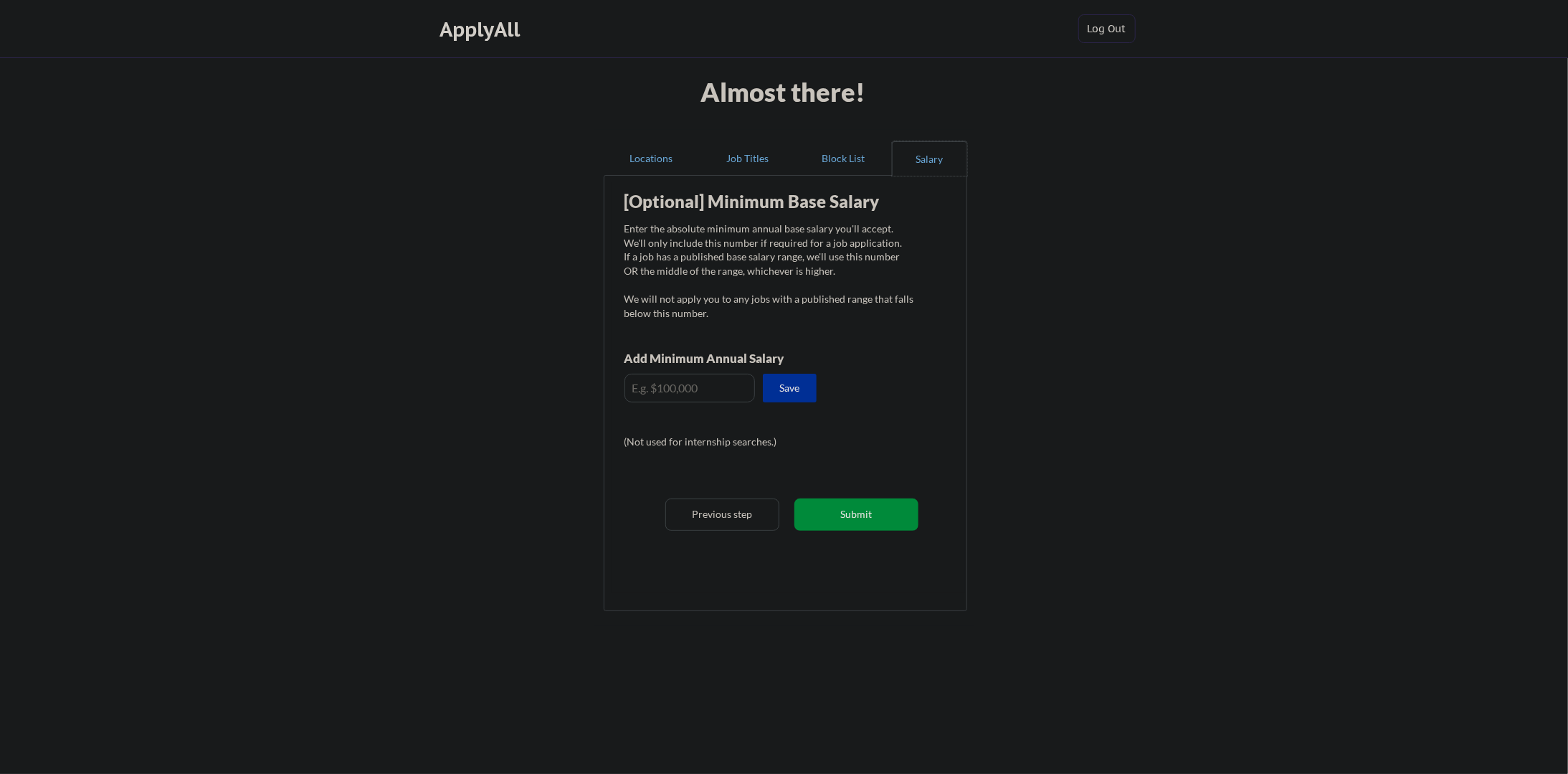
click at [838, 514] on button "Submit" at bounding box center [856, 515] width 124 height 33
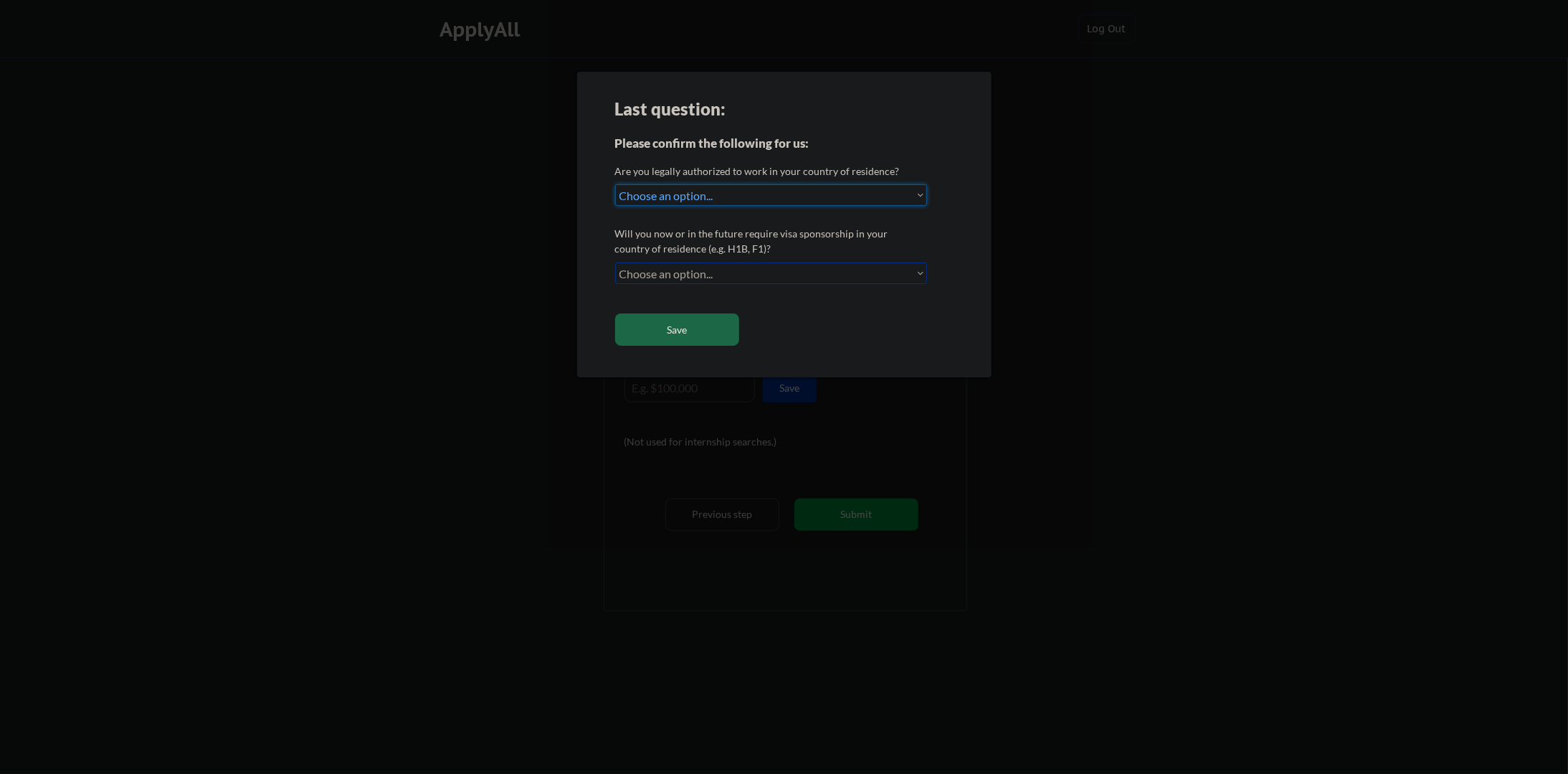
click at [777, 272] on select "Choose an option... No, I will not need sponsorship Yes, I will need sponsorship" at bounding box center [771, 272] width 312 height 21
select select ""no__i_will_not_need_sponsorship""
click at [615, 262] on select "Choose an option... No, I will not need sponsorship Yes, I will need sponsorship" at bounding box center [771, 272] width 312 height 21
click at [719, 331] on button "Save" at bounding box center [677, 329] width 124 height 33
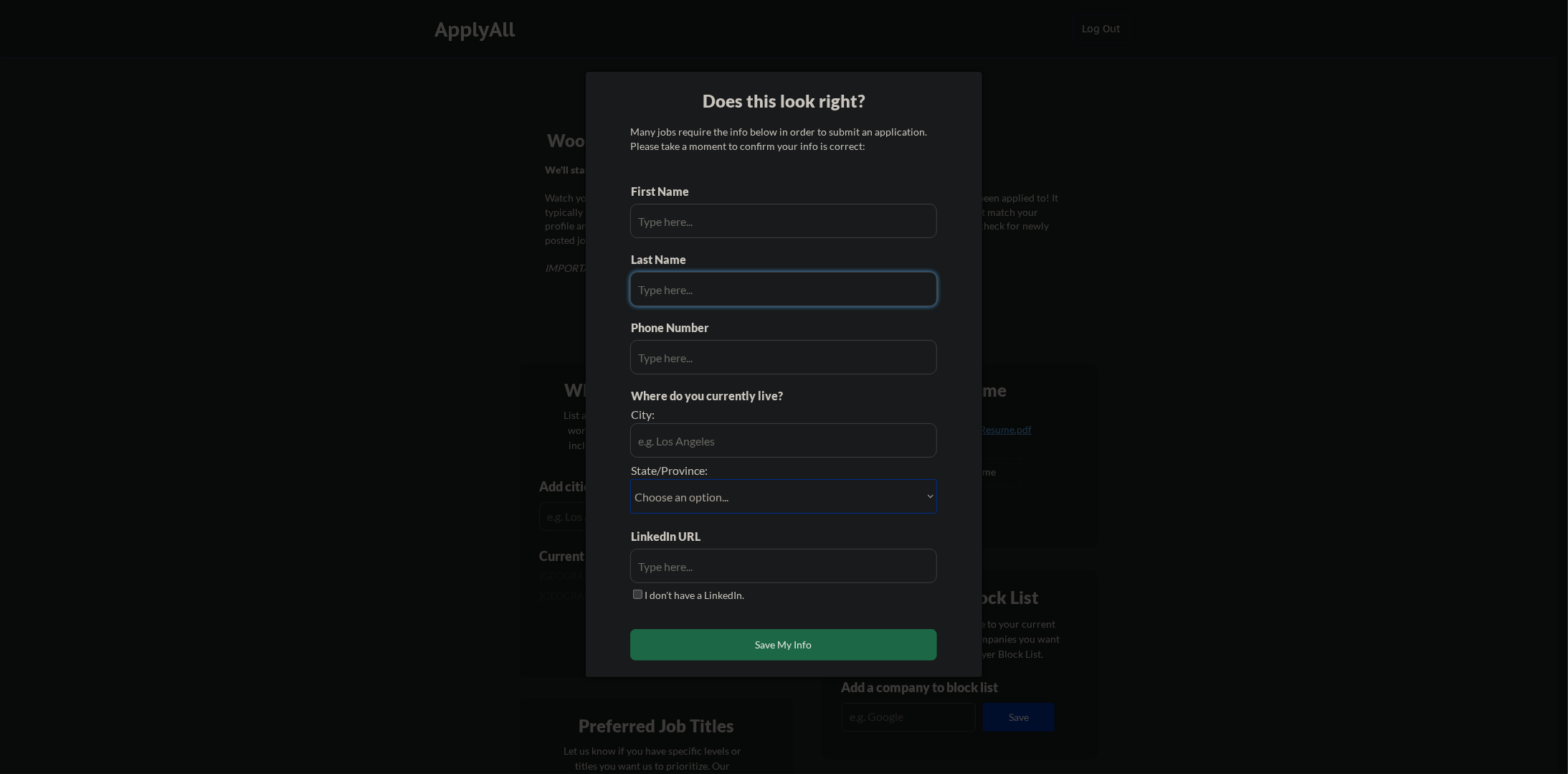
type input "Elrawy"
type input "+1 (416) 357-8105"
click at [772, 228] on input "input" at bounding box center [783, 220] width 307 height 35
type input "Abdelrhman"
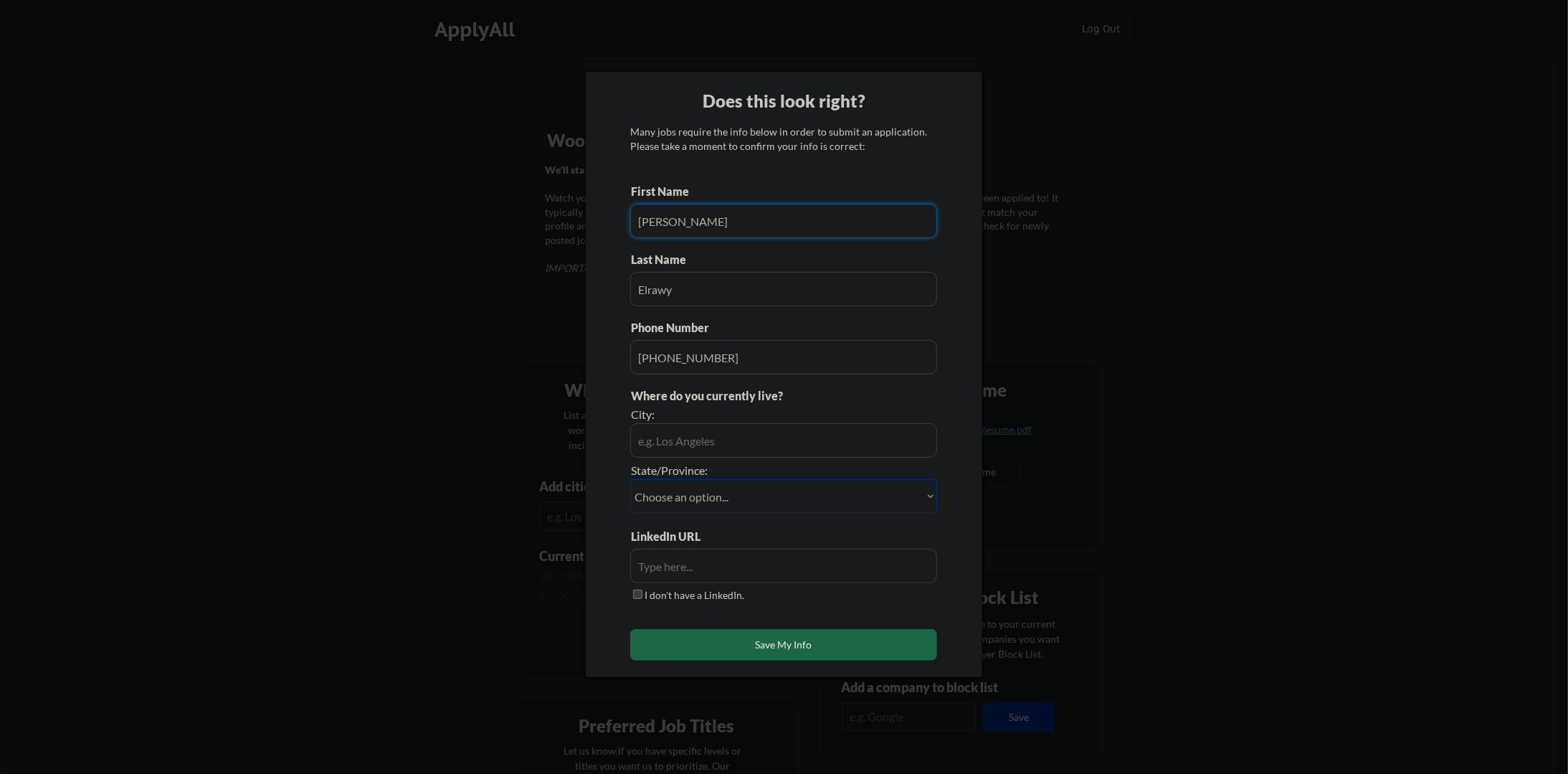
drag, startPoint x: 772, startPoint y: 228, endPoint x: 703, endPoint y: 200, distance: 74.5
click at [701, 200] on div "First Name" at bounding box center [783, 211] width 307 height 54
click at [760, 443] on input "input" at bounding box center [783, 440] width 307 height 35
type input "[GEOGRAPHIC_DATA]"
click at [726, 486] on select "Choose an option... Other/Not Applicable Alabama Alaska Alberta Arizona Arkansa…" at bounding box center [783, 496] width 307 height 35
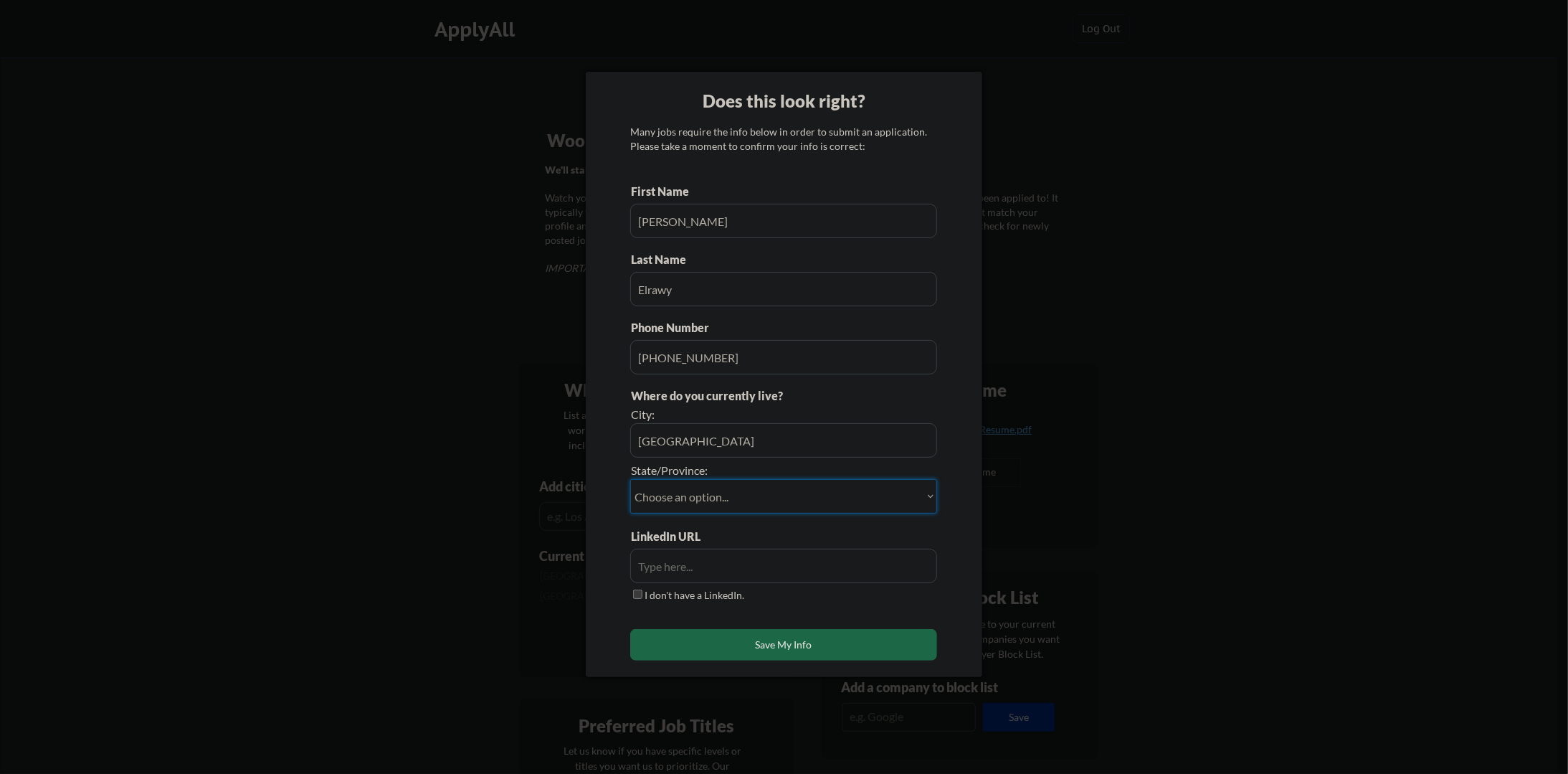
select select ""Ontario""
click at [630, 479] on select "Choose an option... Other/Not Applicable Alabama Alaska Alberta Arizona Arkansa…" at bounding box center [783, 496] width 307 height 35
click at [734, 579] on input "input" at bounding box center [783, 565] width 307 height 35
paste input "https://www.linkedin.com/in/elrawy/"
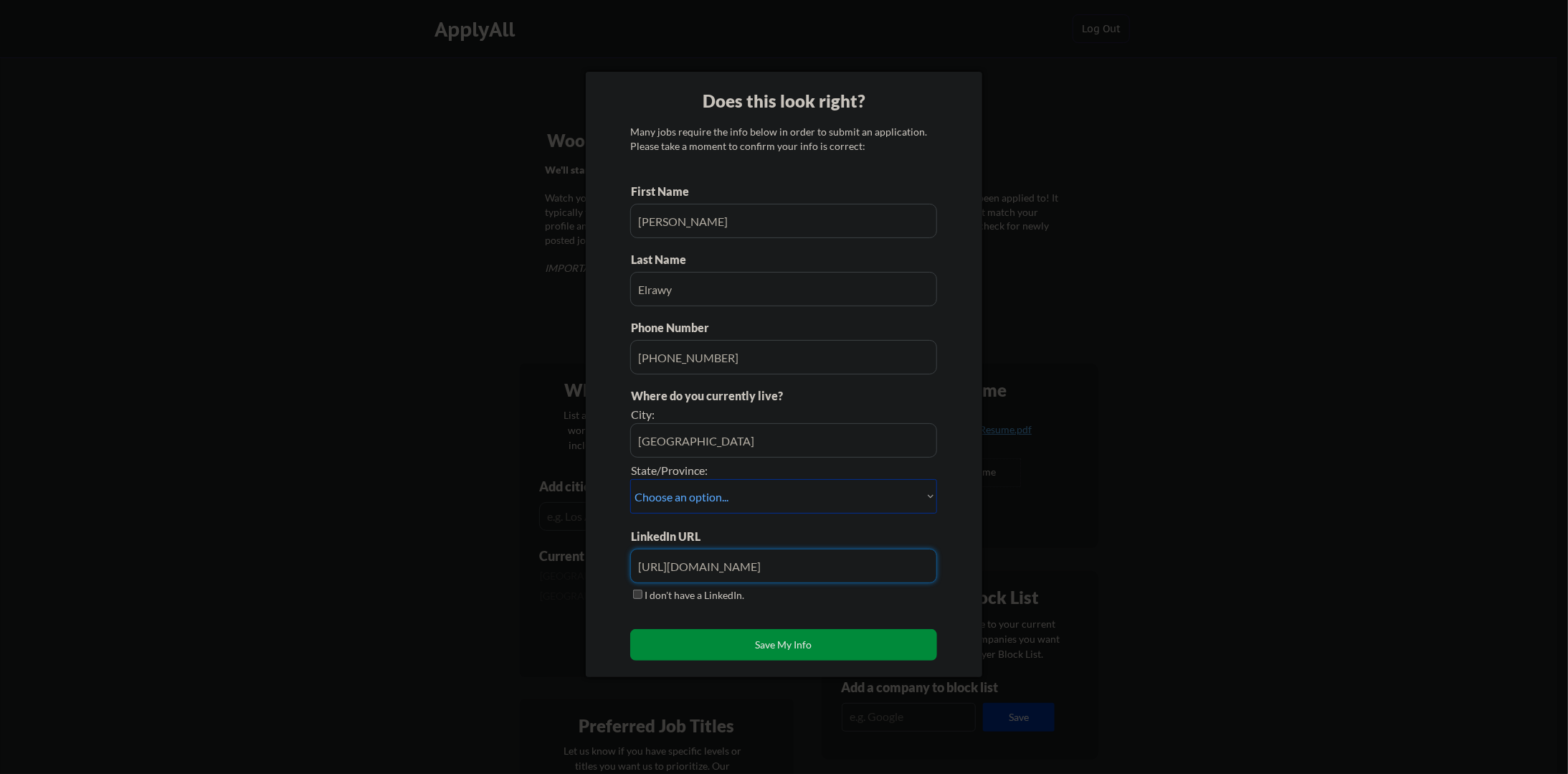
type input "https://www.linkedin.com/in/elrawy/"
click at [725, 642] on button "Save My Info" at bounding box center [783, 645] width 307 height 32
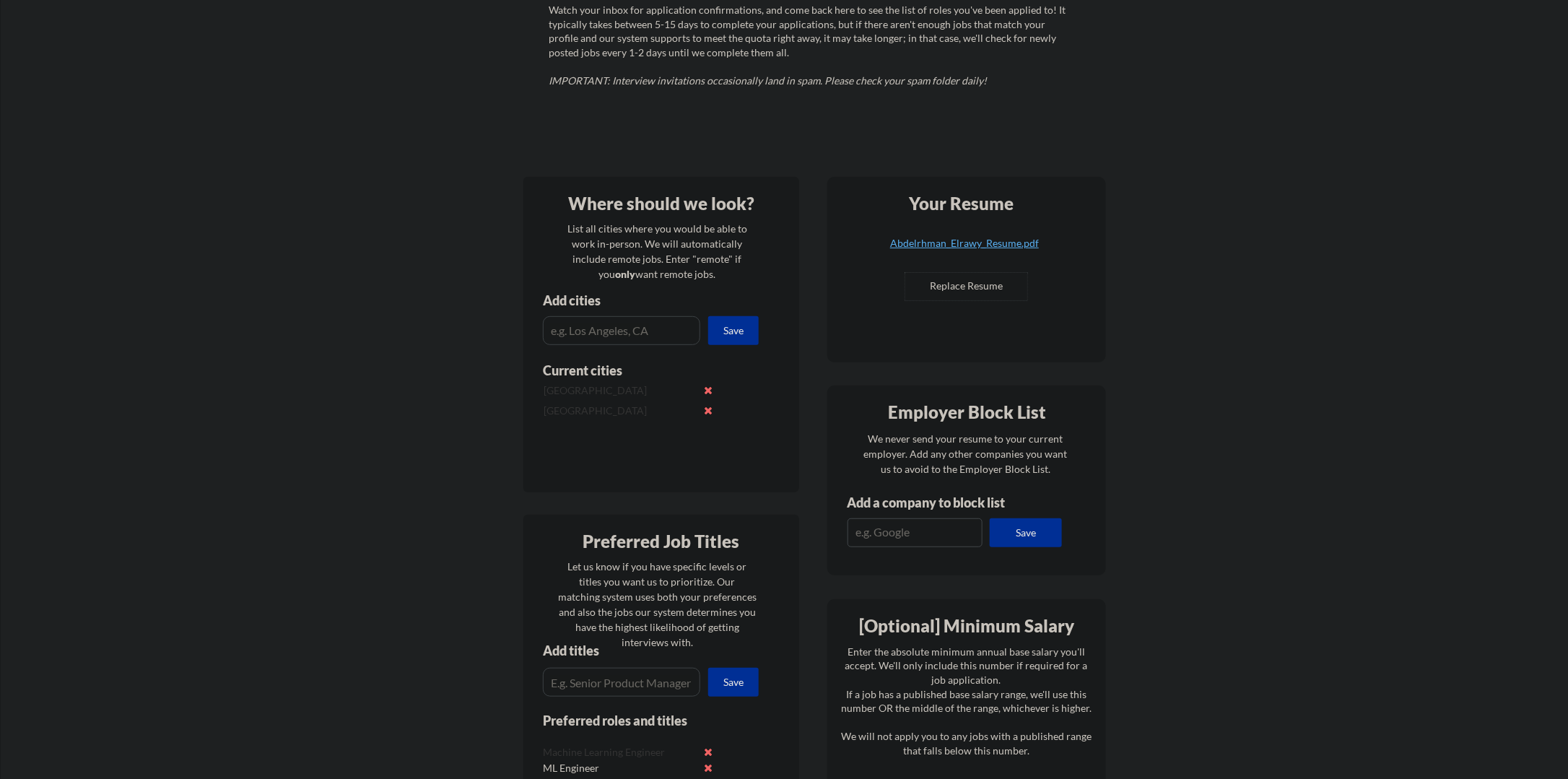
scroll to position [289, 0]
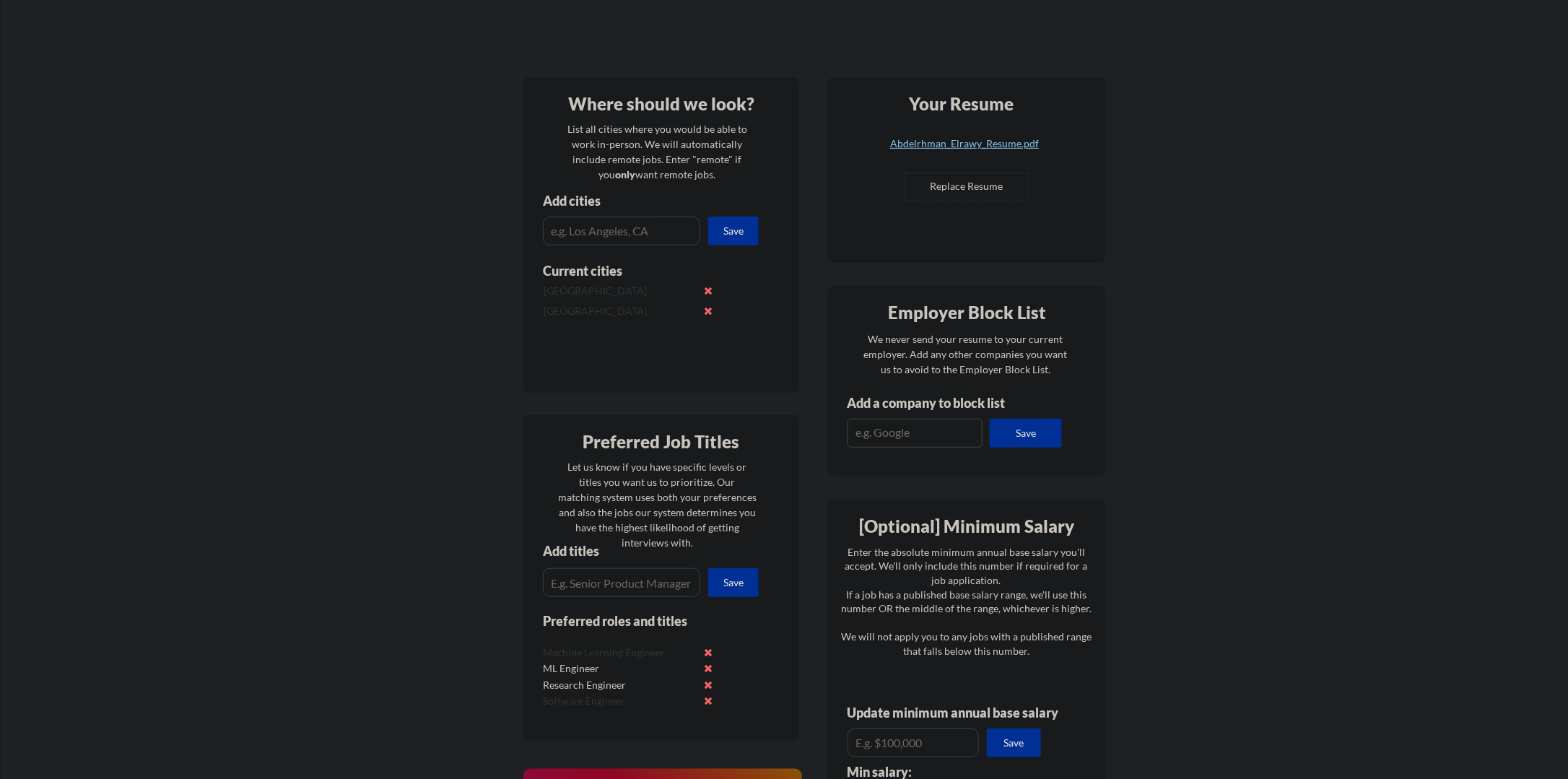
click at [989, 143] on div "Abdelrhman_Elrawy_Resume.pdf" at bounding box center [964, 144] width 172 height 10
click at [618, 482] on div "Let us know if you have specific levels or titles you want us to prioritize. Ou…" at bounding box center [658, 504] width 199 height 91
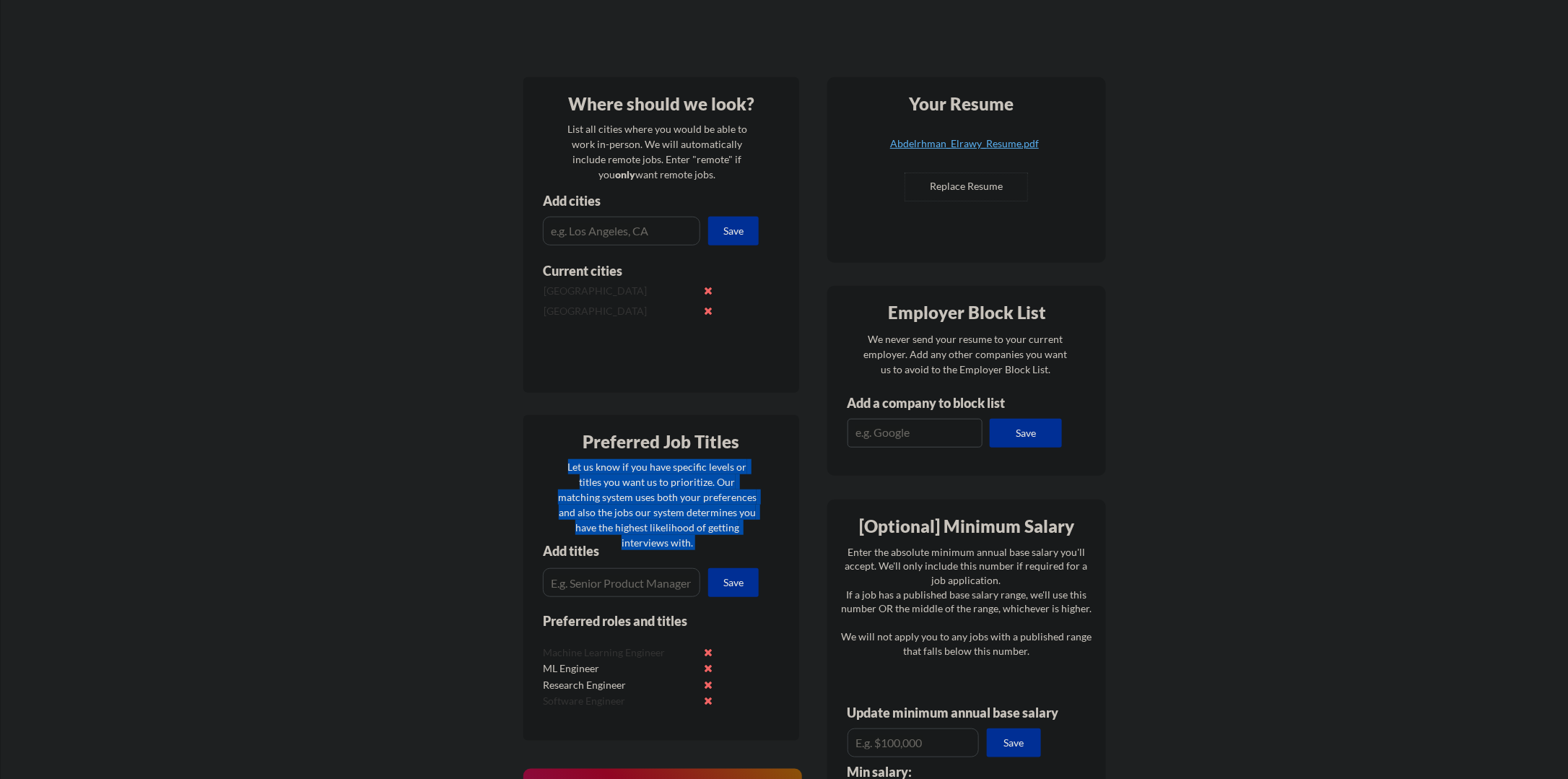
click at [618, 482] on div "Let us know if you have specific levels or titles you want us to prioritize. Ou…" at bounding box center [658, 504] width 199 height 91
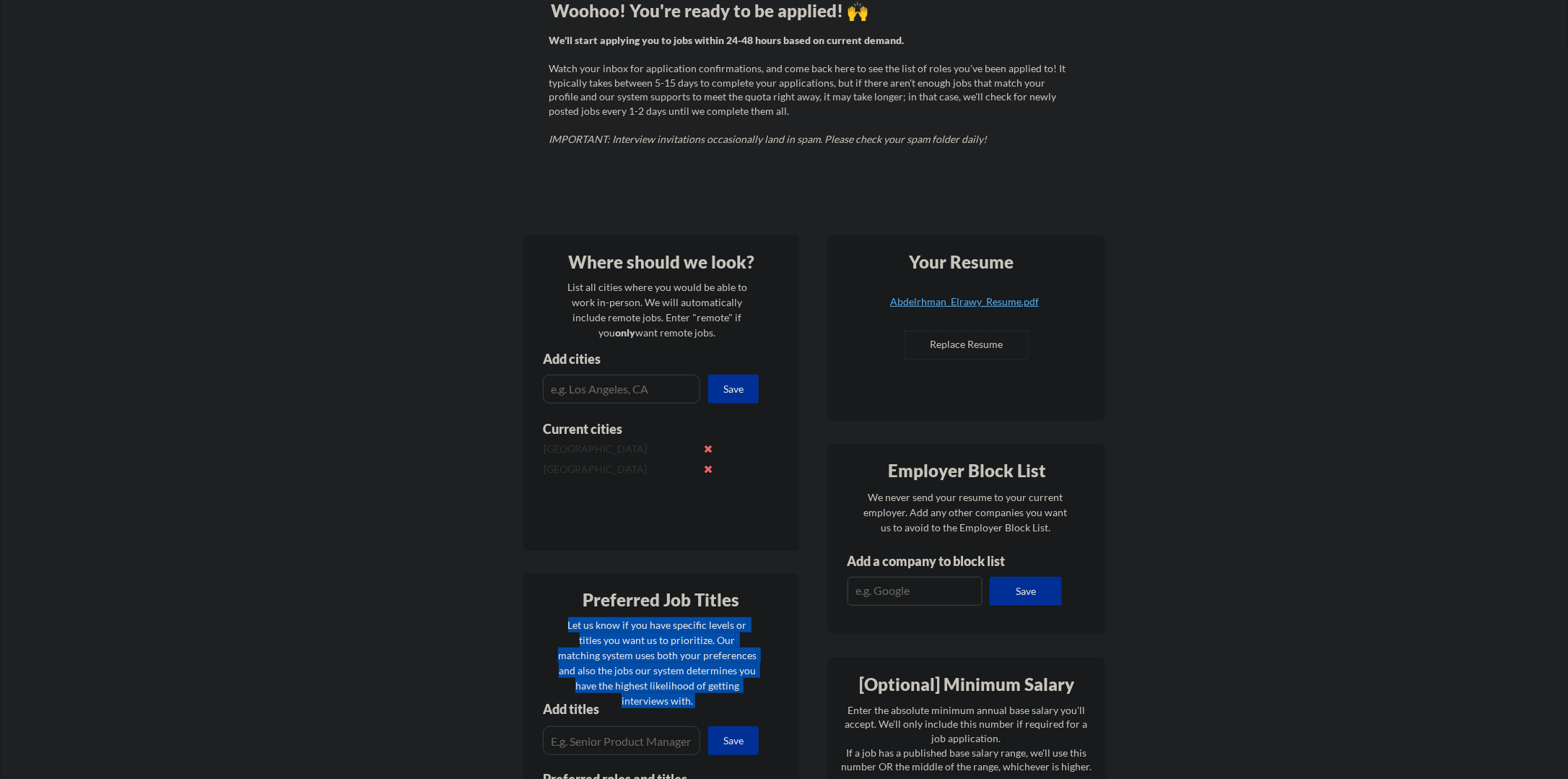
scroll to position [0, 0]
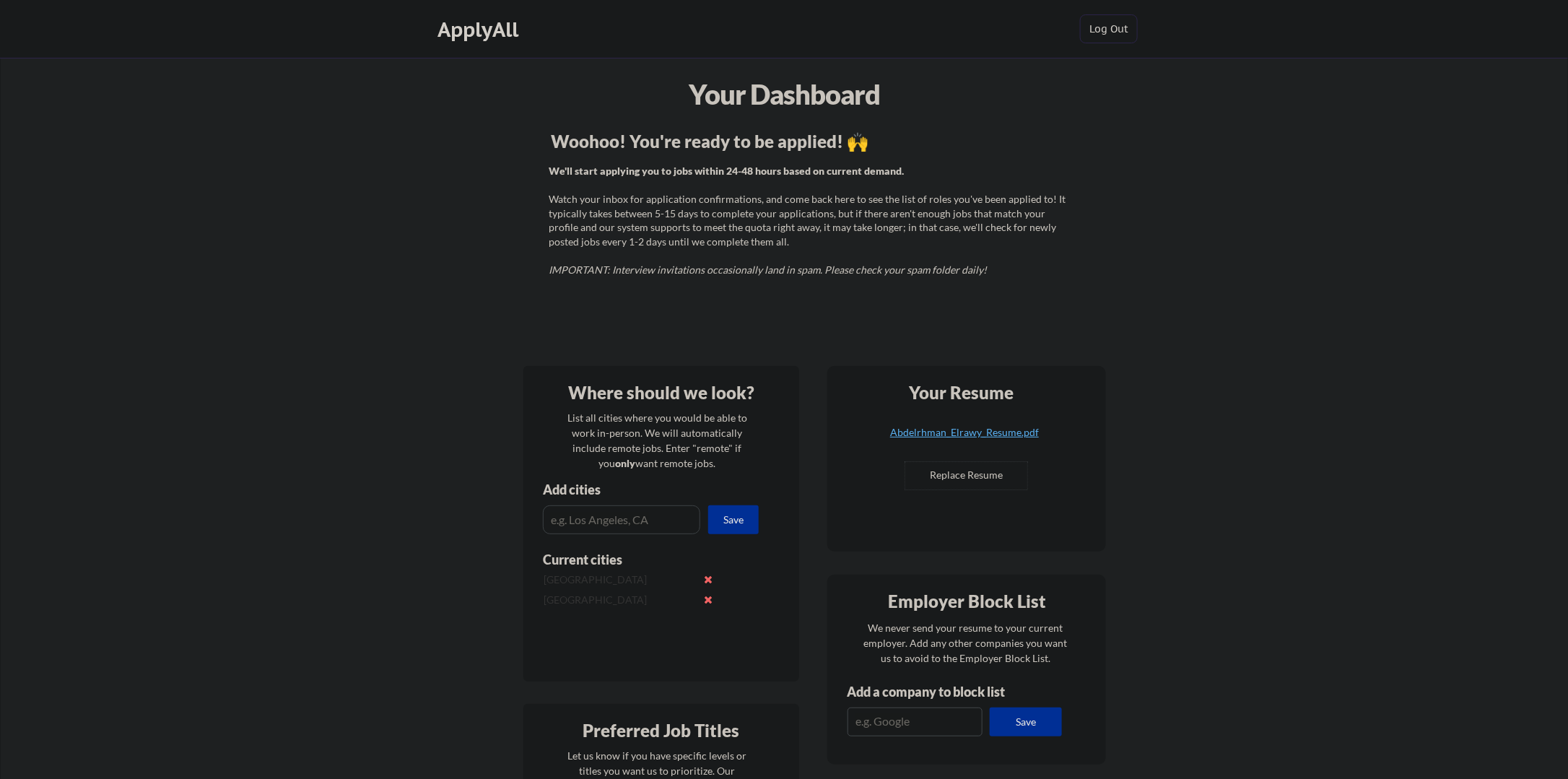
click at [697, 422] on div "List all cities where you would be able to work in-person. We will automaticall…" at bounding box center [658, 440] width 199 height 61
click at [683, 439] on div "List all cities where you would be able to work in-person. We will automaticall…" at bounding box center [658, 440] width 199 height 61
click at [682, 440] on div "List all cities where you would be able to work in-person. We will automaticall…" at bounding box center [658, 440] width 199 height 61
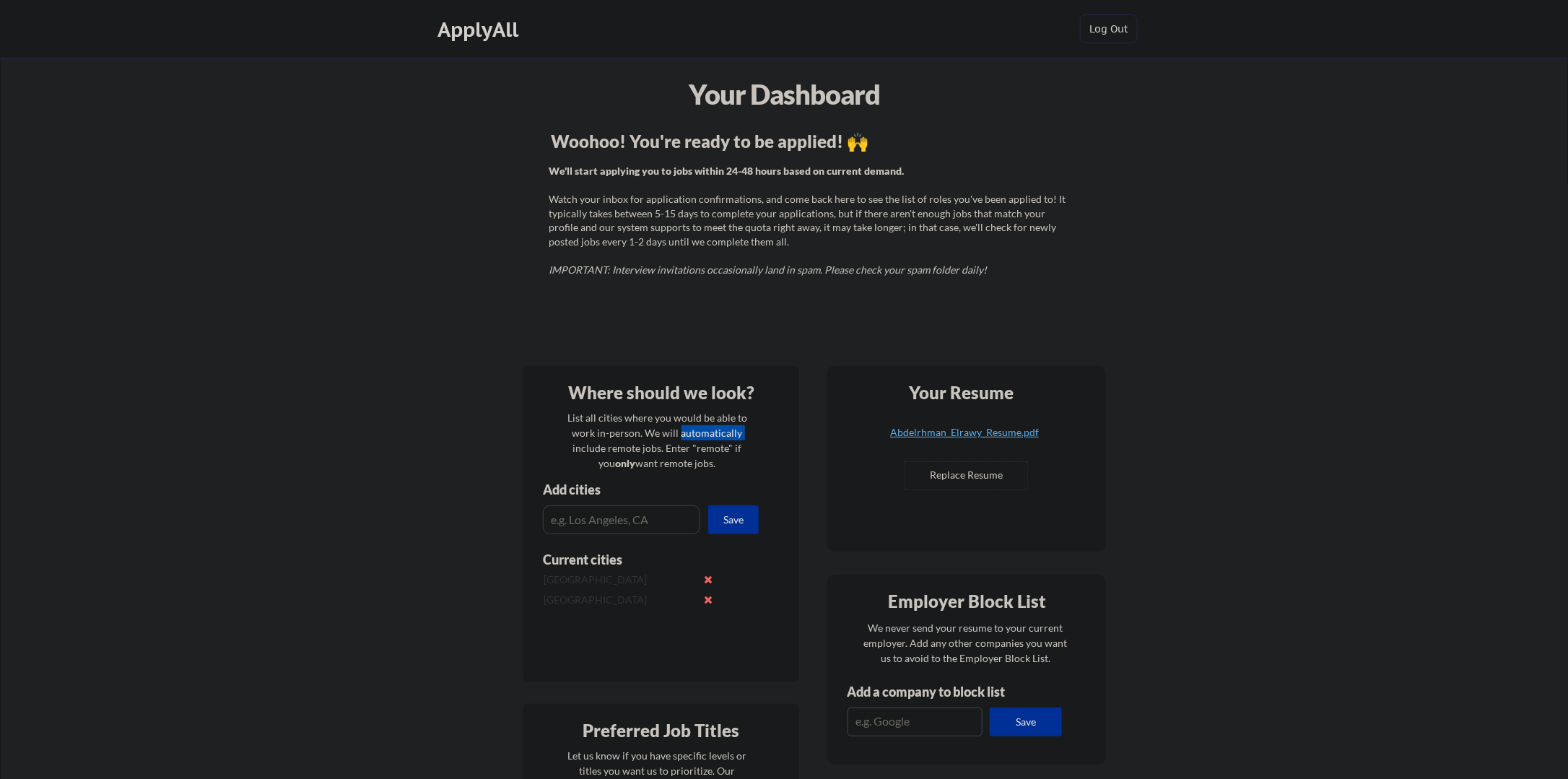
click at [682, 440] on div "List all cities where you would be able to work in-person. We will automaticall…" at bounding box center [658, 440] width 199 height 61
drag, startPoint x: 682, startPoint y: 440, endPoint x: 614, endPoint y: 446, distance: 68.3
click at [614, 446] on div "List all cities where you would be able to work in-person. We will automaticall…" at bounding box center [658, 440] width 199 height 61
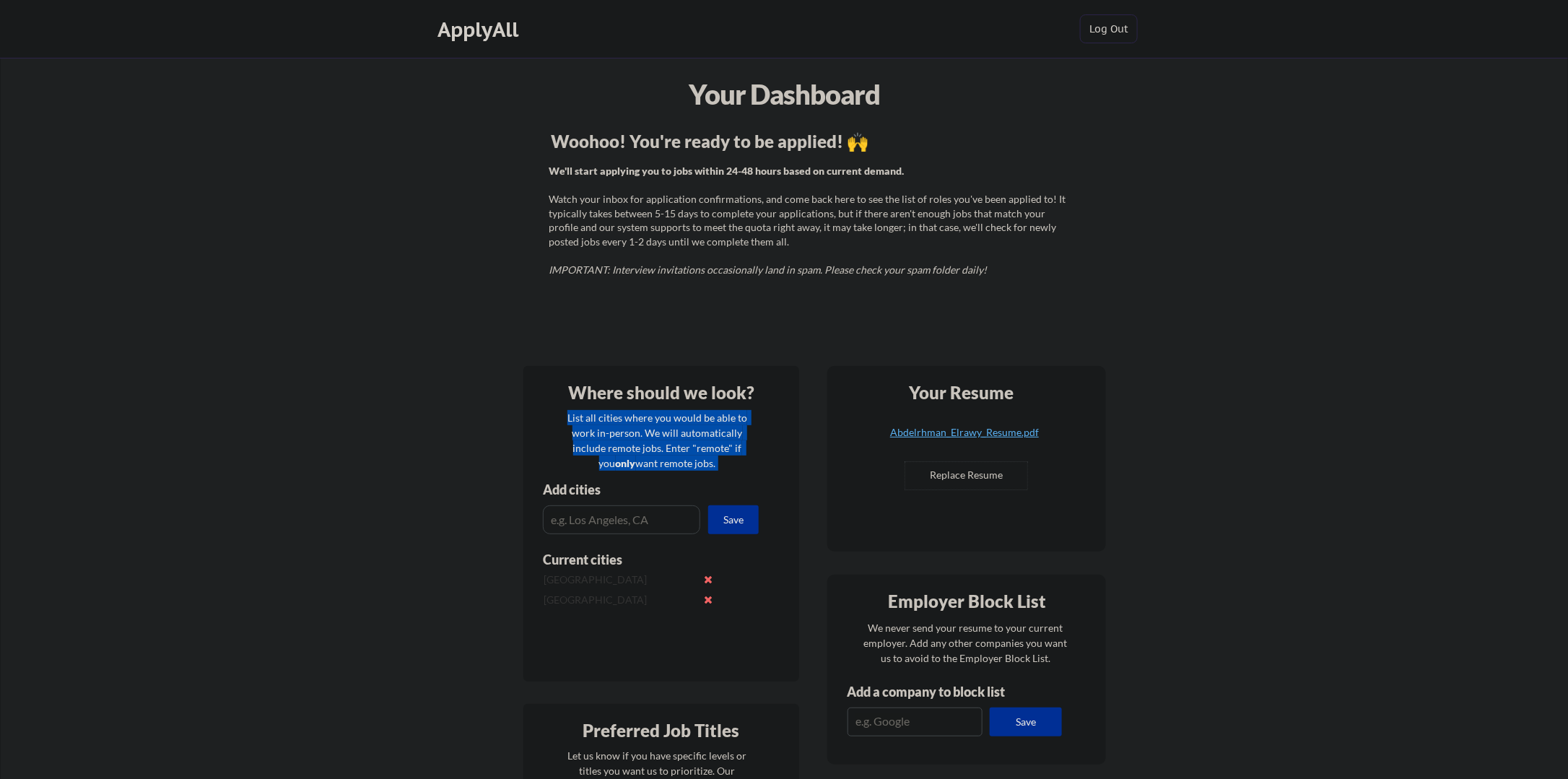
click at [614, 446] on div "List all cities where you would be able to work in-person. We will automaticall…" at bounding box center [658, 440] width 199 height 61
click at [1317, 410] on div "Your Dashboard Woohoo! You're ready to be applied! 🙌 We'll start applying you t…" at bounding box center [784, 750] width 1567 height 1383
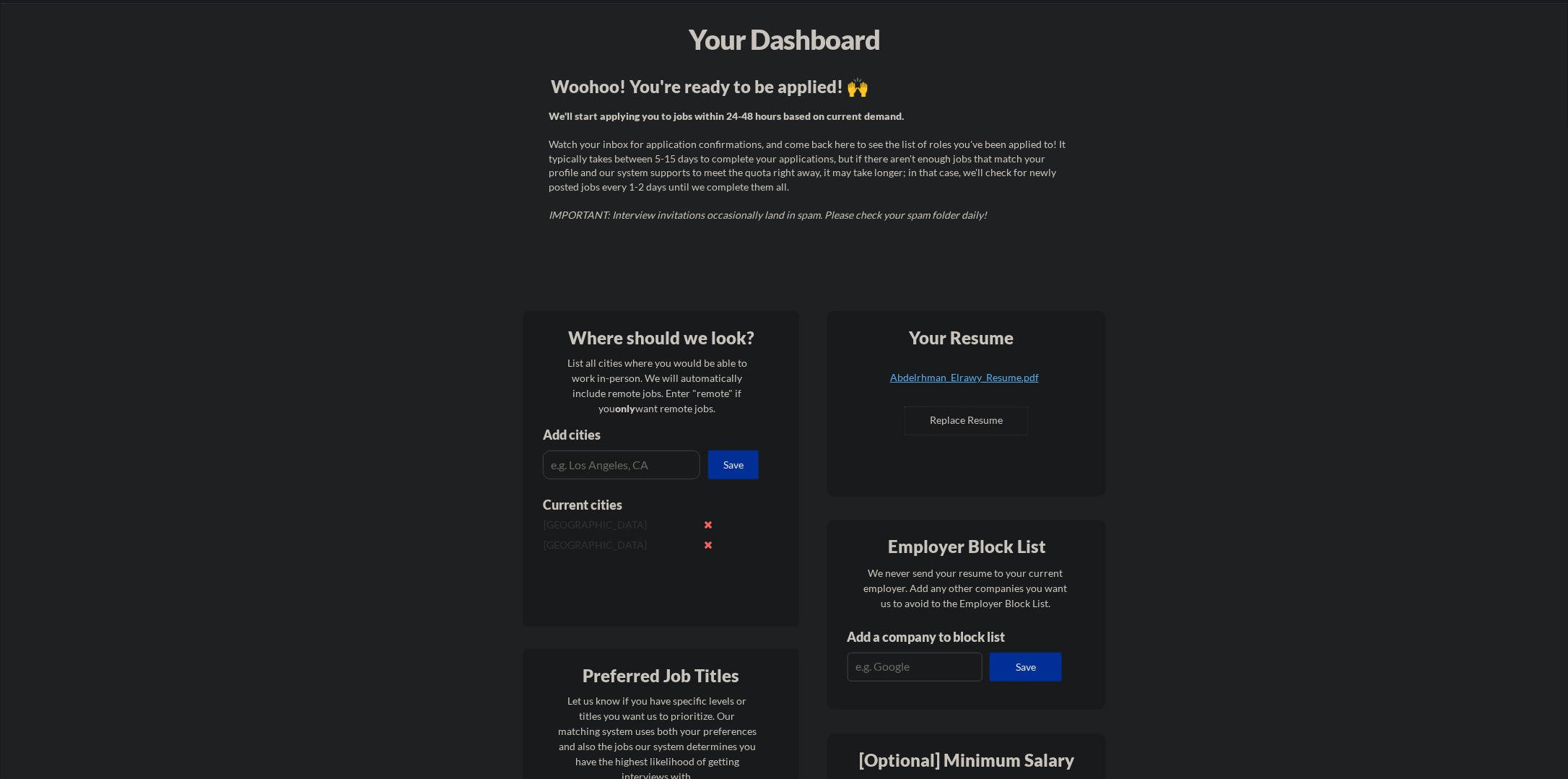
scroll to position [72, 0]
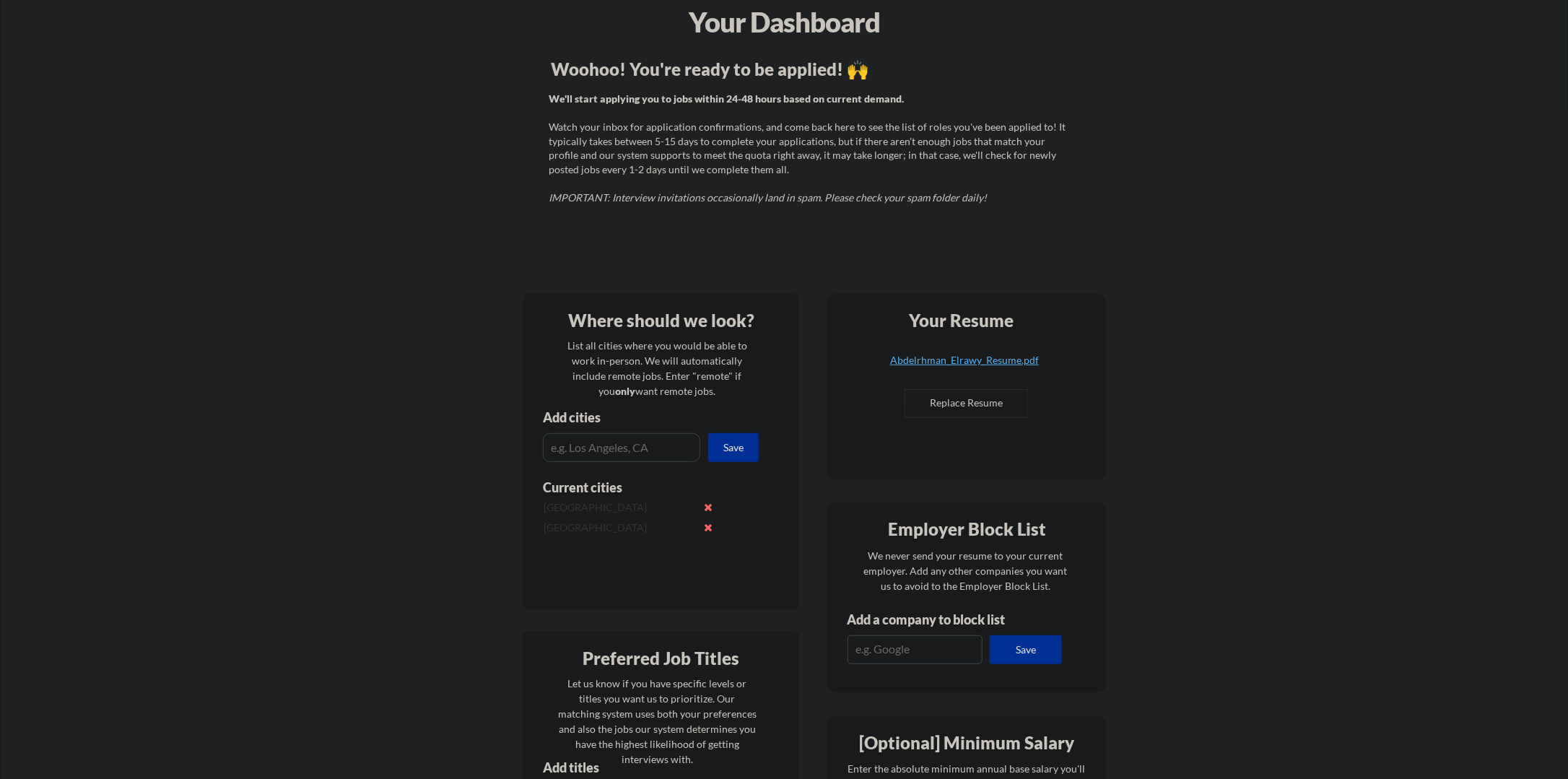
click at [1060, 352] on div "Your Resume Abdelrhman_Elrawy_Resume.pdf Replace Resume ✅ Replaced!" at bounding box center [966, 387] width 279 height 186
drag, startPoint x: 881, startPoint y: 361, endPoint x: 1072, endPoint y: 359, distance: 191.0
click at [1043, 357] on div "Your Resume Abdelrhman_Elrawy_Resume.pdf Replace Resume ✅ Replaced!" at bounding box center [966, 387] width 279 height 186
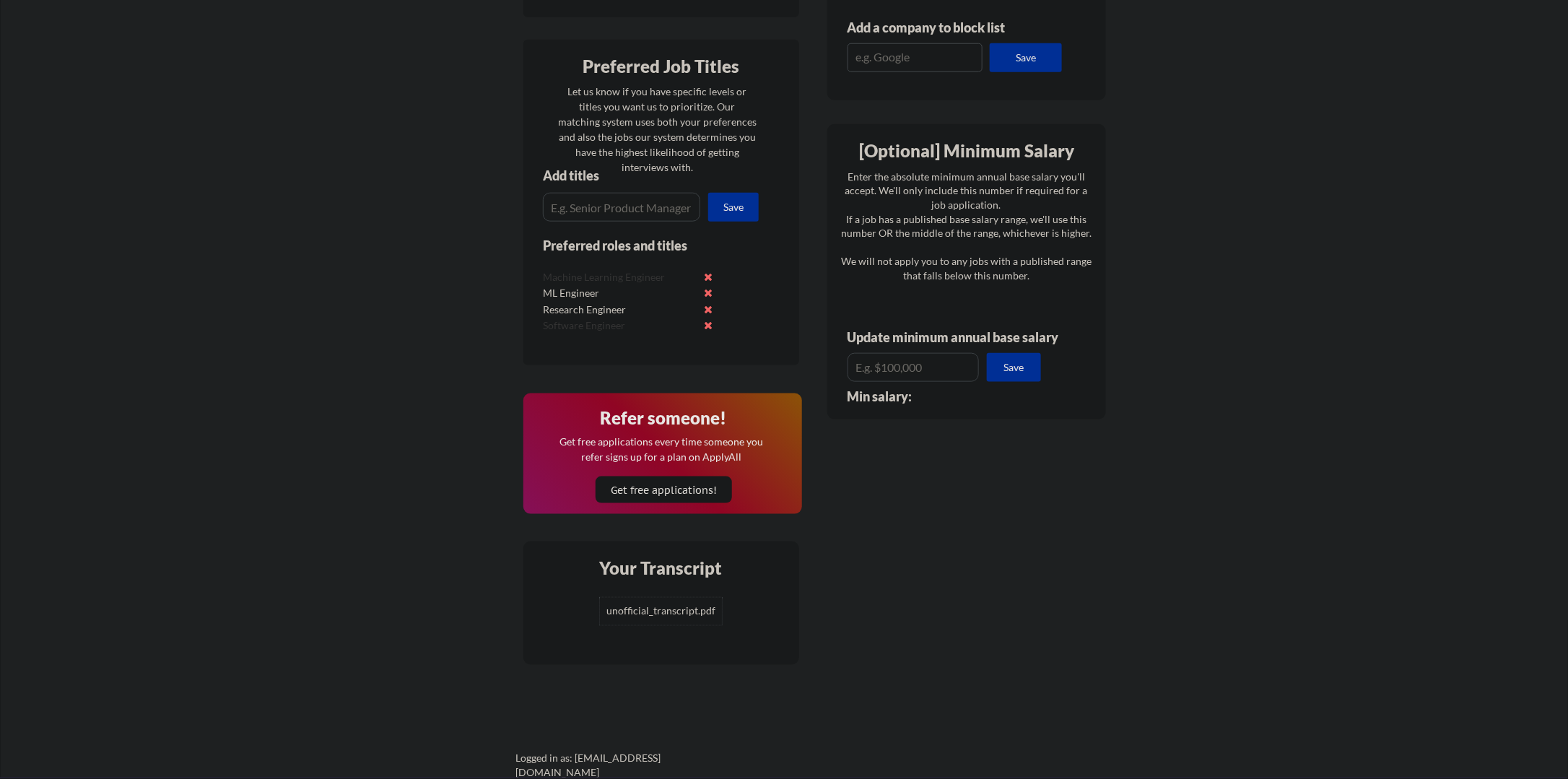
scroll to position [604, 0]
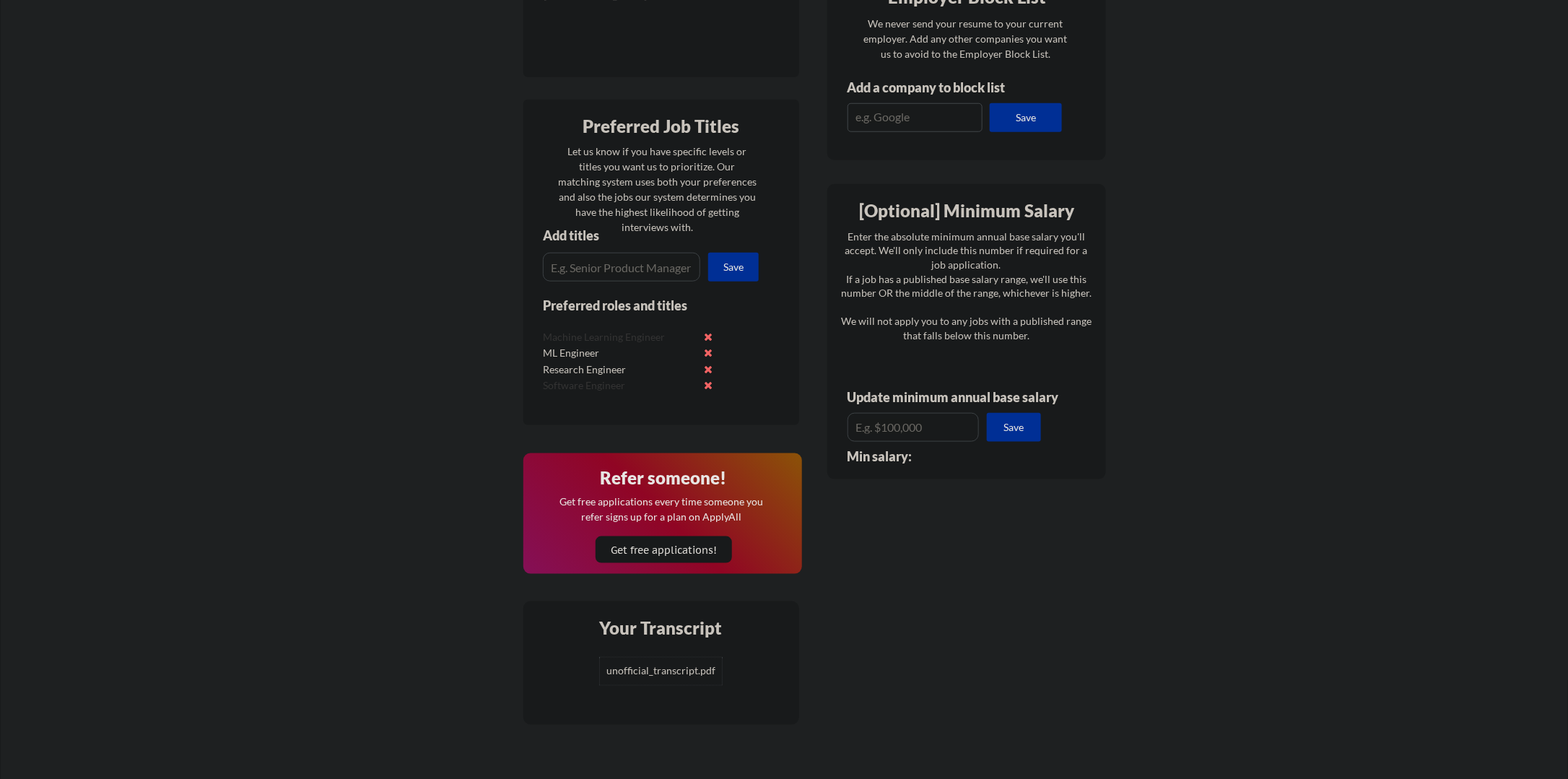
click at [665, 511] on div "Get free applications every time someone you refer signs up for a plan on Apply…" at bounding box center [661, 509] width 206 height 30
click at [1134, 496] on div "Your Dashboard Woohoo! You're ready to be applied! 🙌 We'll start applying you t…" at bounding box center [784, 145] width 1567 height 1383
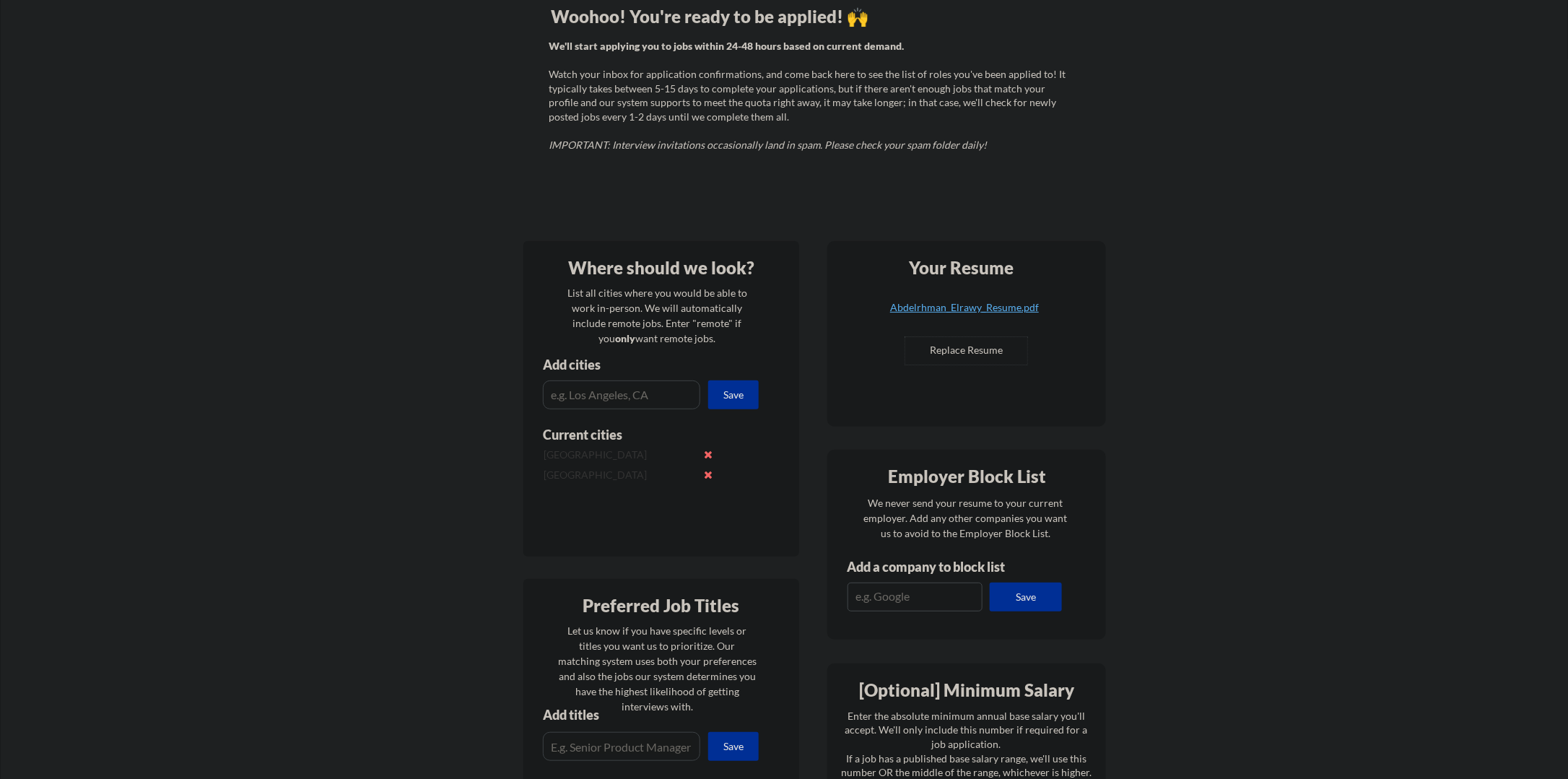
scroll to position [217, 0]
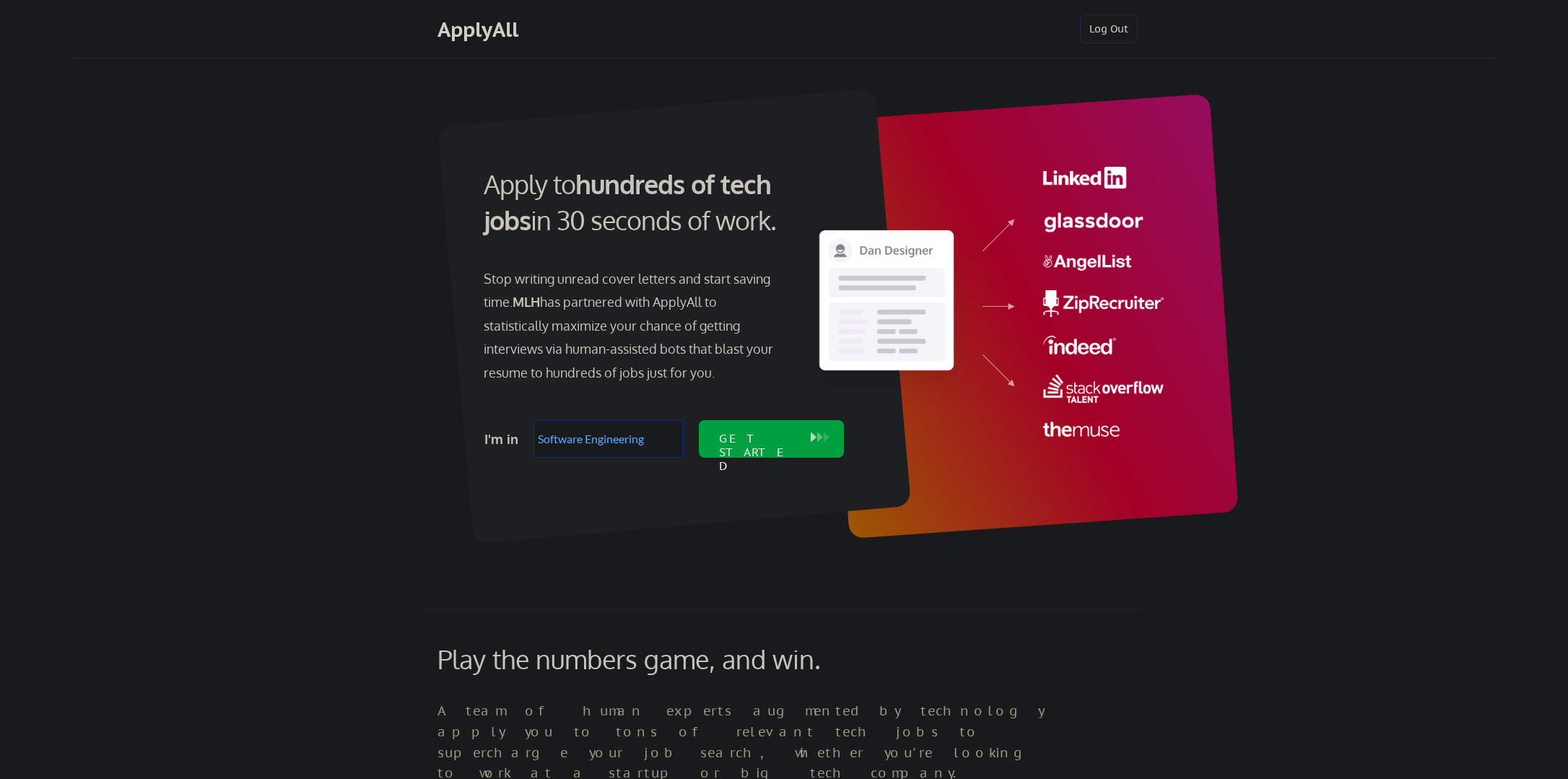
select select ""engineering""
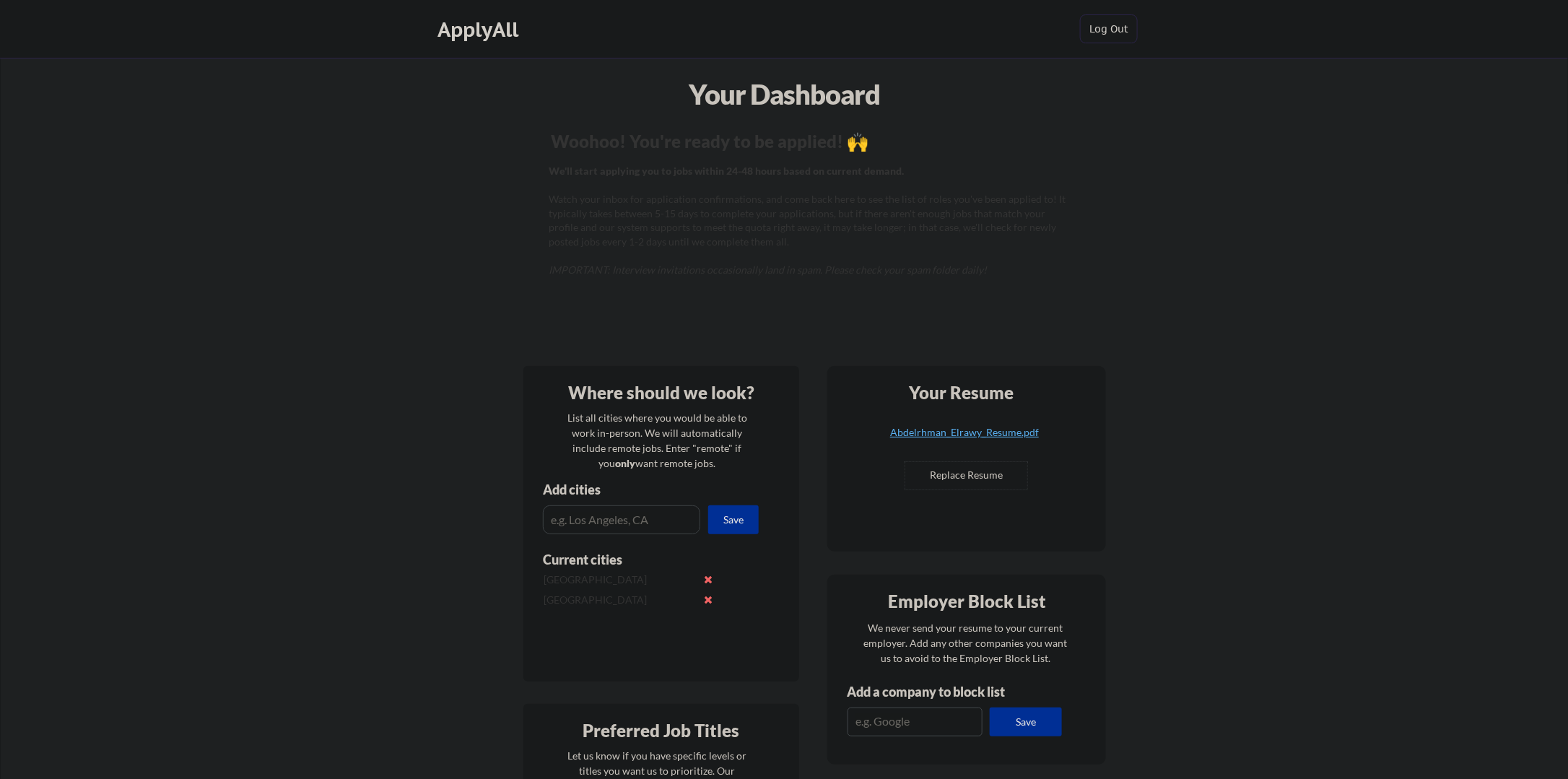
click at [699, 173] on strong "We'll start applying you to jobs within 24-48 hours based on current demand." at bounding box center [726, 170] width 355 height 12
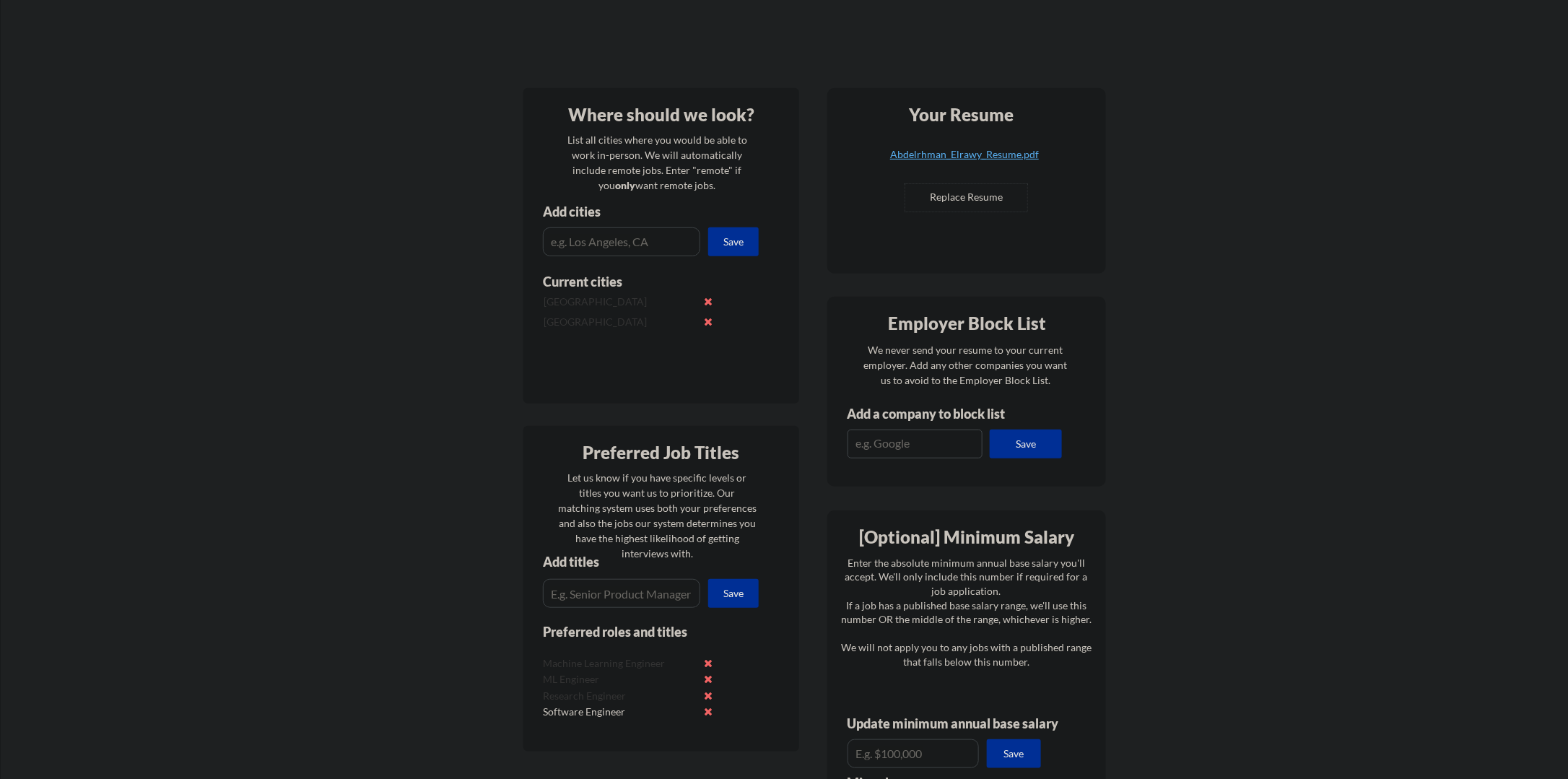
scroll to position [217, 0]
